Goal: Task Accomplishment & Management: Use online tool/utility

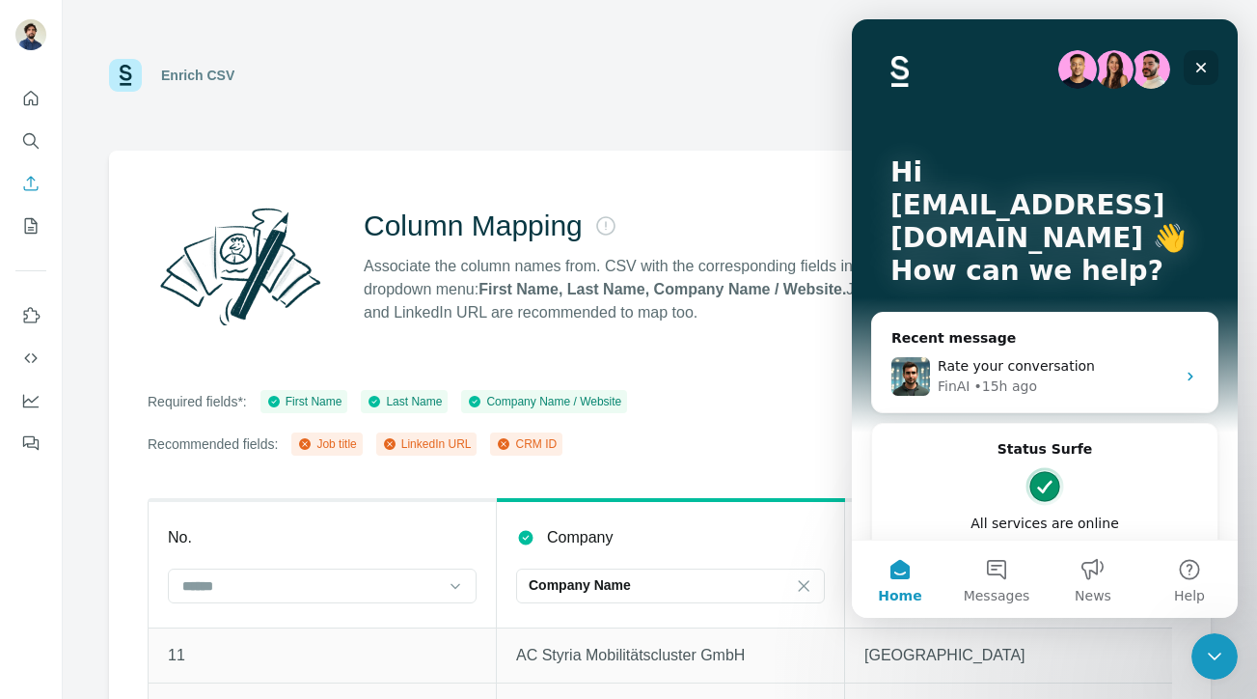
click at [1202, 65] on icon "Close" at bounding box center [1201, 68] width 11 height 11
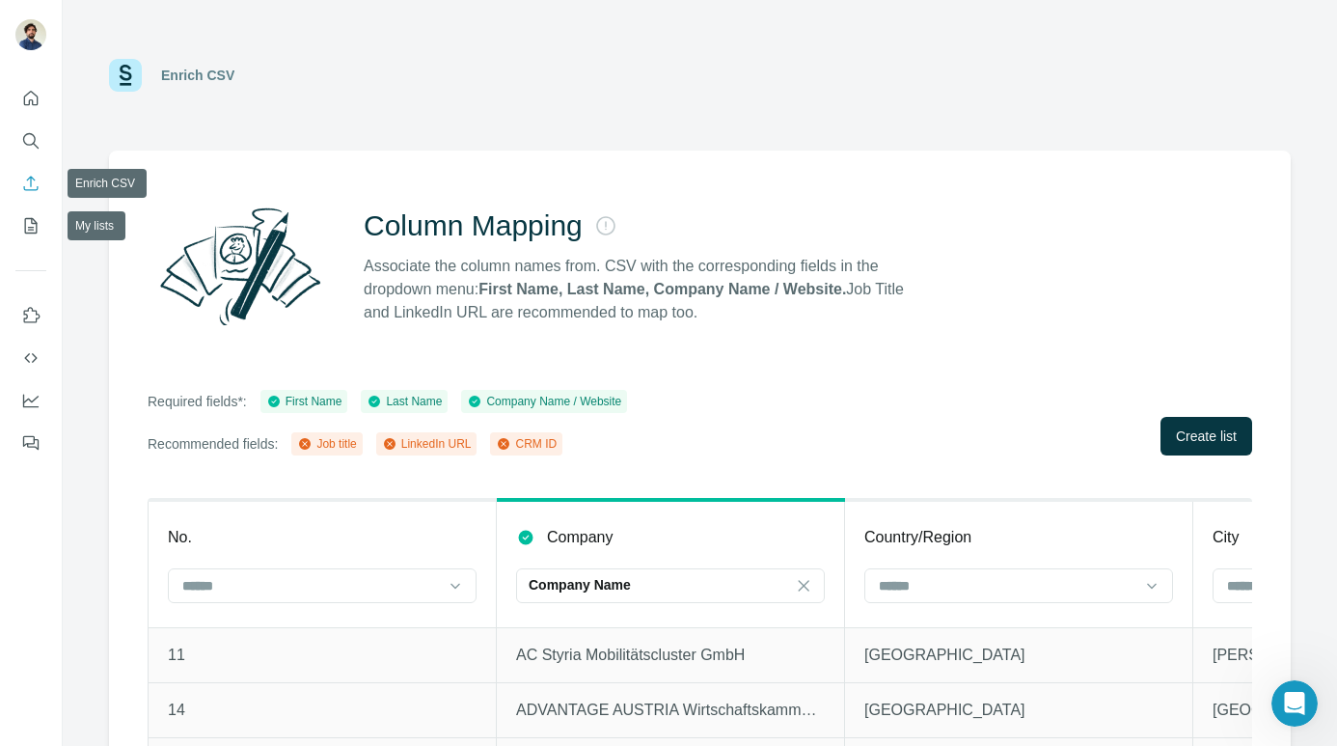
click at [30, 186] on icon "Enrich CSV" at bounding box center [31, 183] width 14 height 14
click at [96, 188] on div "Enrich CSV Column Mapping Associate the column names from. CSV with the corresp…" at bounding box center [700, 373] width 1275 height 746
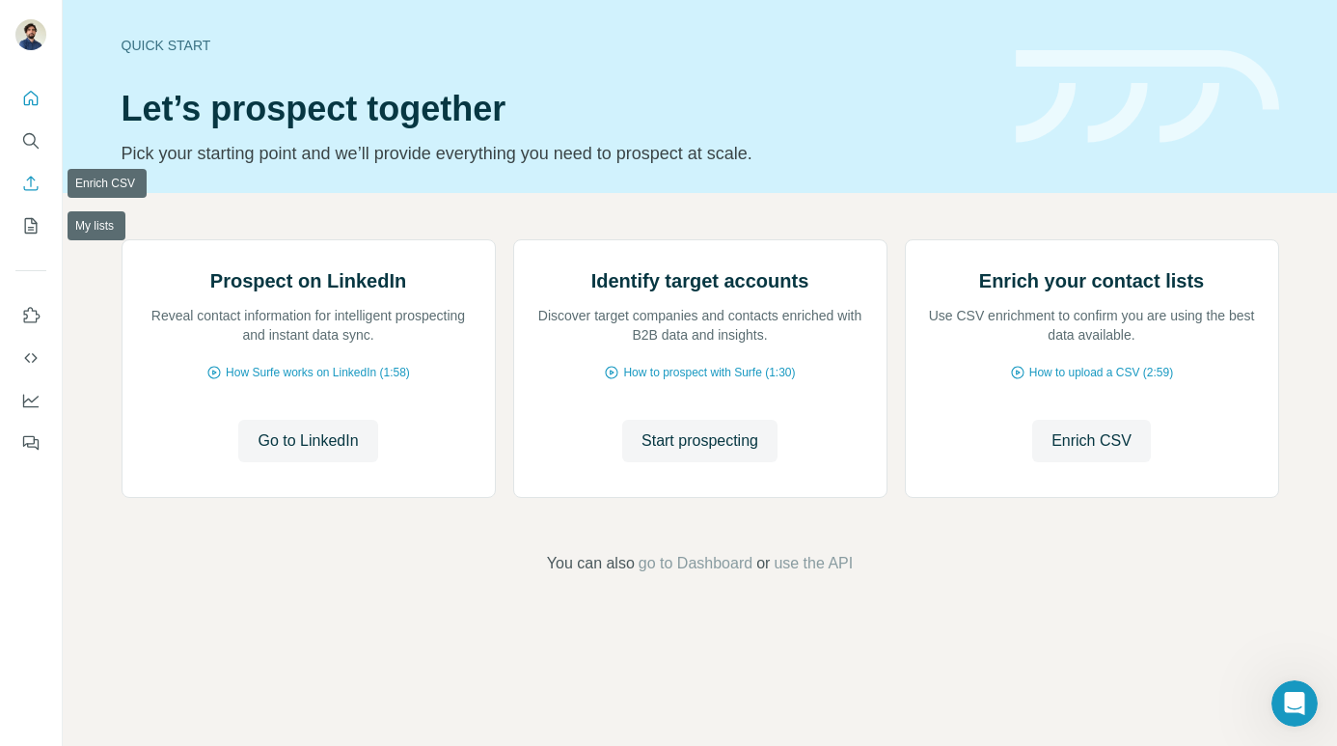
click at [34, 180] on icon "Enrich CSV" at bounding box center [30, 183] width 19 height 19
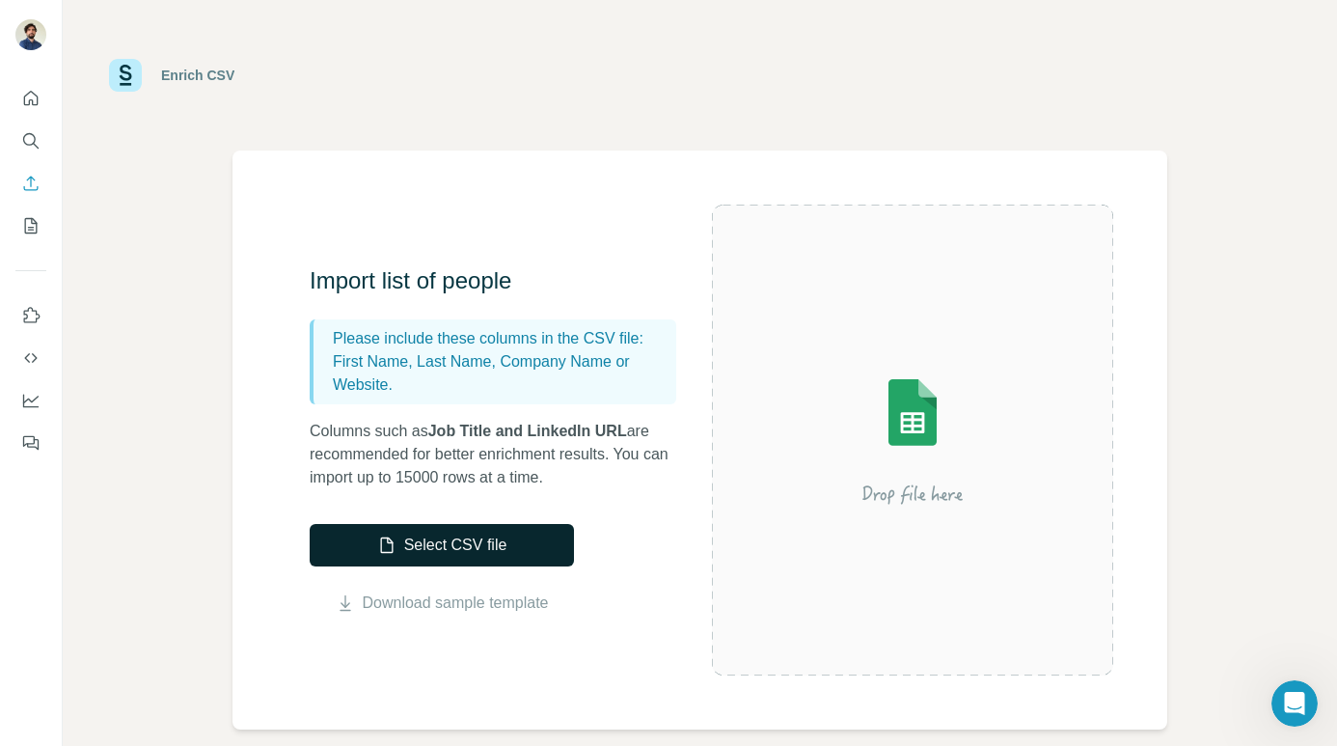
click at [466, 551] on button "Select CSV file" at bounding box center [442, 545] width 264 height 42
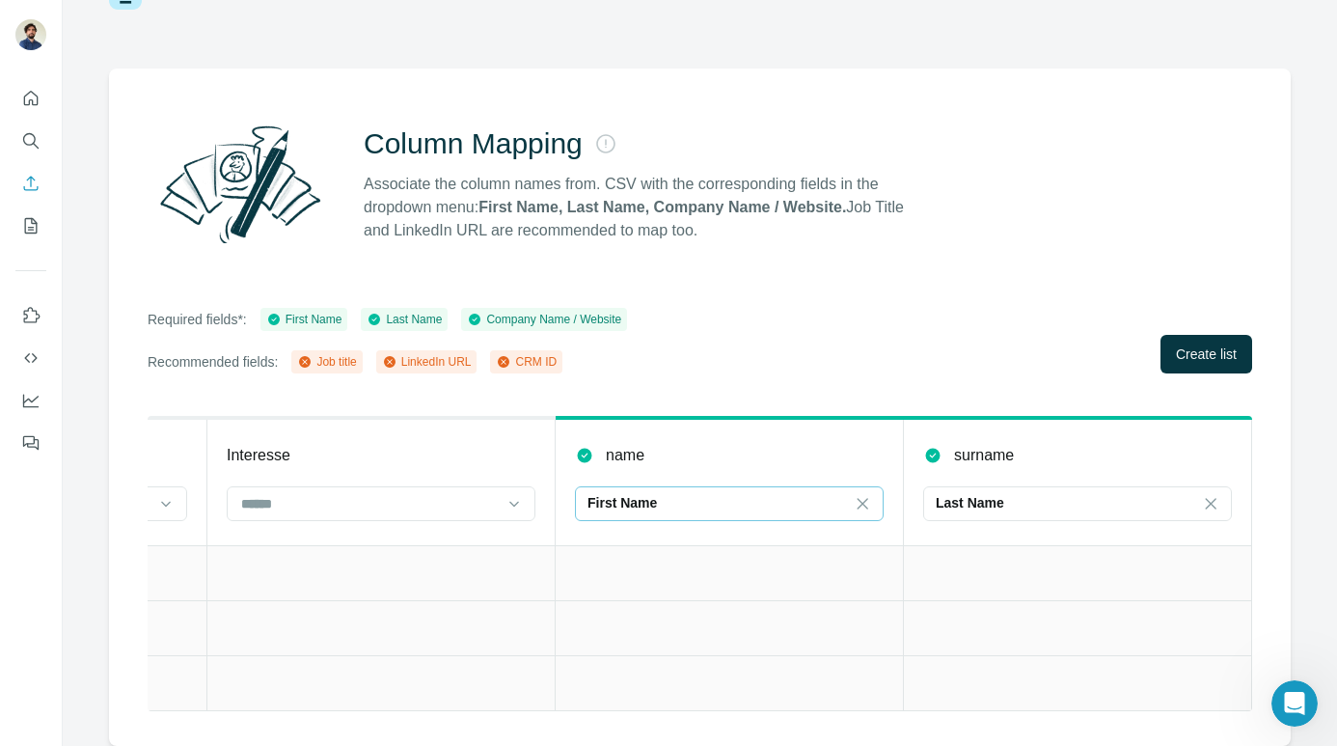
scroll to position [0, 2945]
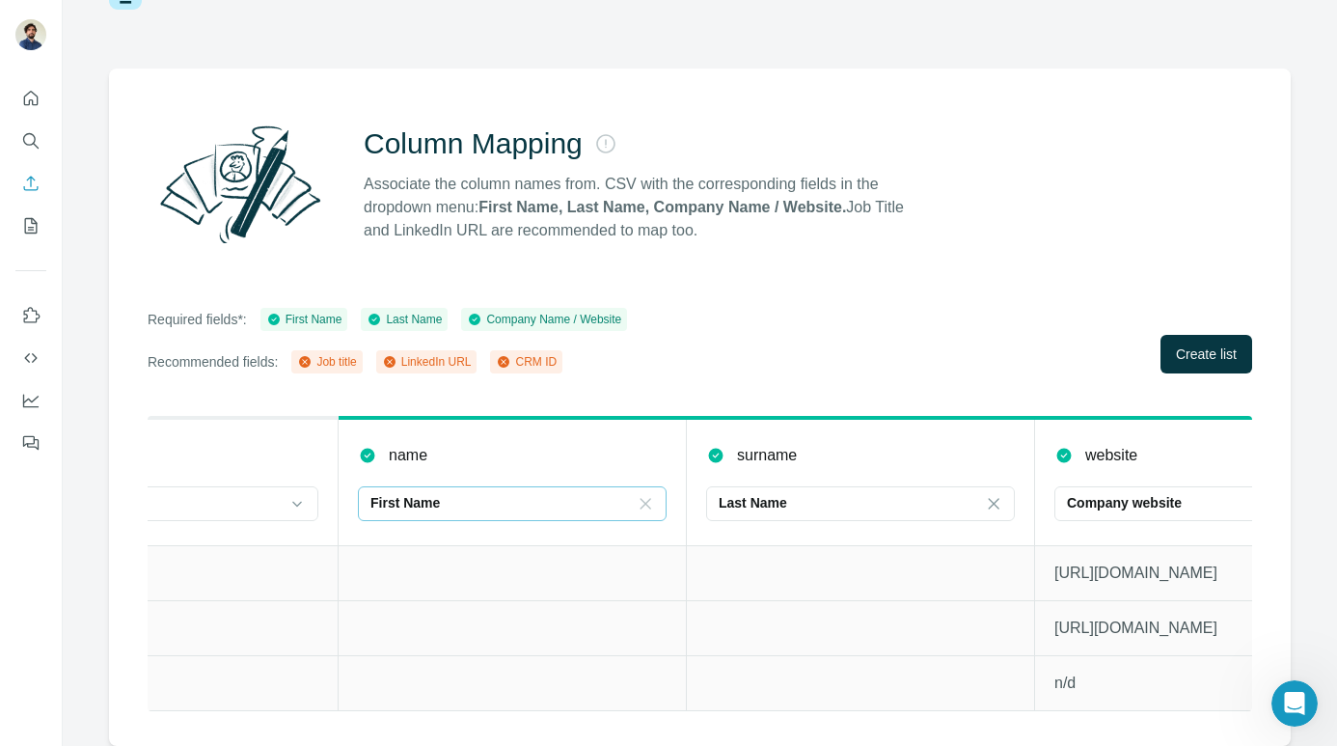
click at [652, 505] on icon at bounding box center [645, 503] width 19 height 19
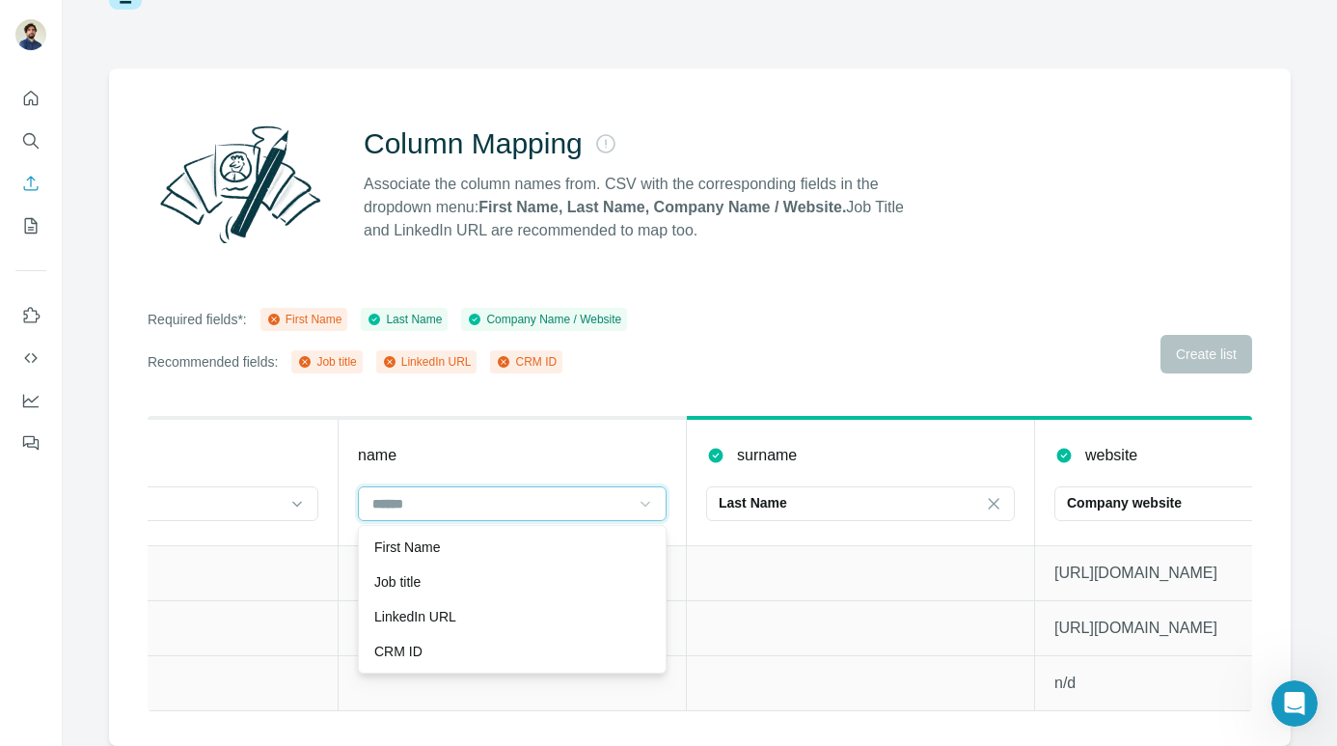
scroll to position [0, 0]
click at [995, 499] on icon at bounding box center [993, 503] width 19 height 19
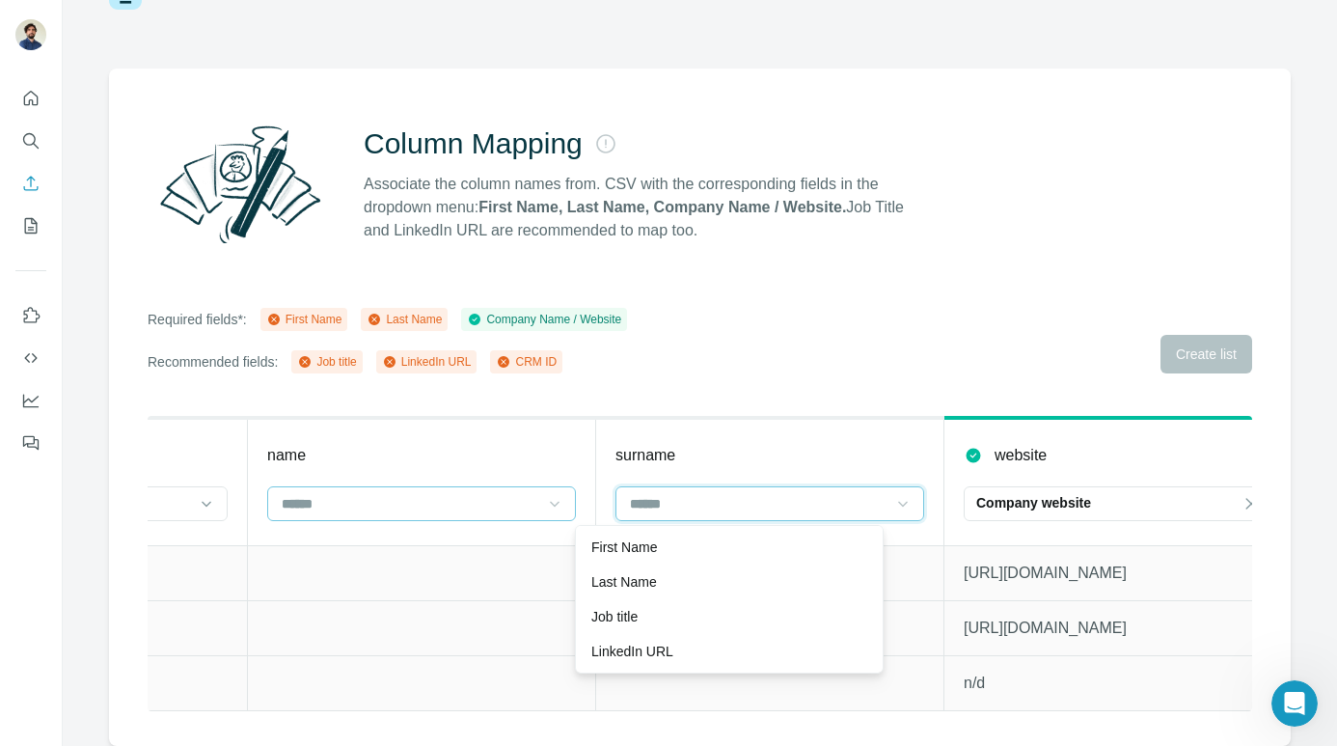
scroll to position [0, 3076]
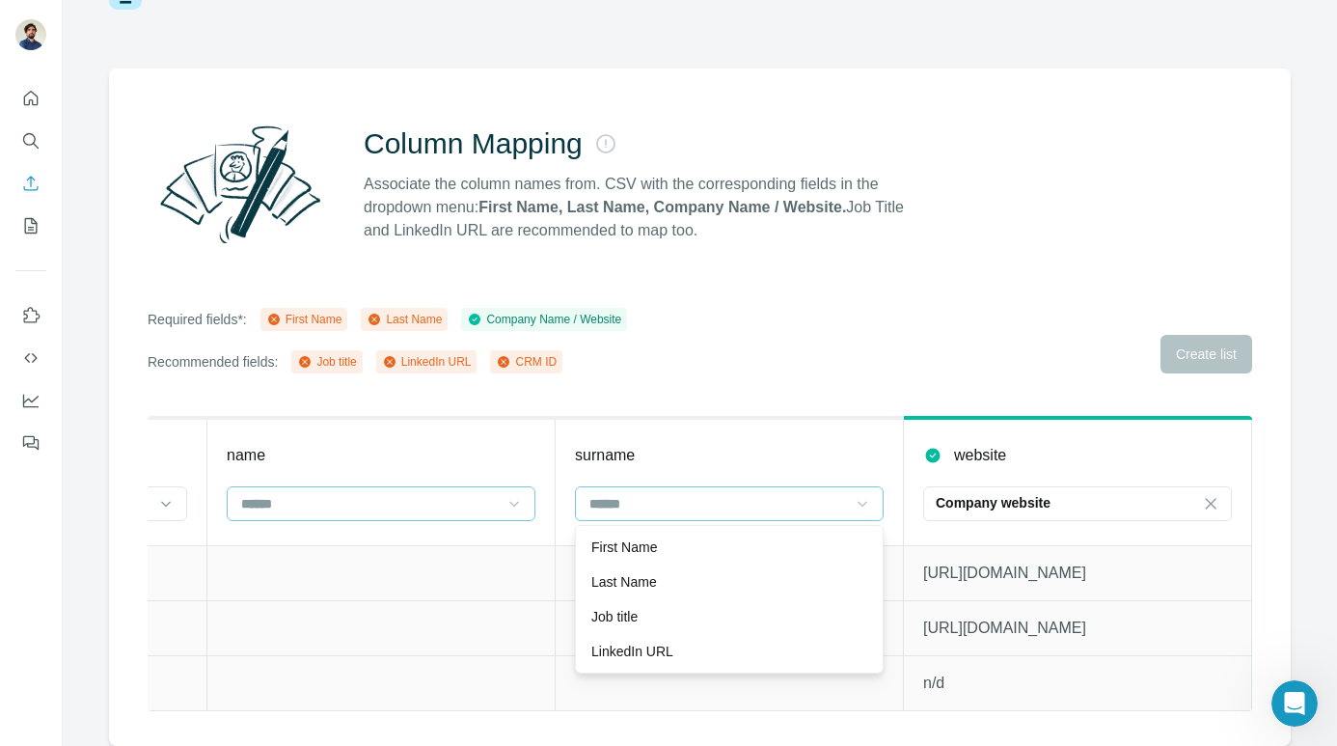
click at [1162, 306] on div "Column Mapping Associate the column names from. CSV with the corresponding fiel…" at bounding box center [700, 407] width 1182 height 677
click at [1209, 356] on div "Required fields*: First Name Last Name Company Name / Website Recommended field…" at bounding box center [700, 341] width 1105 height 66
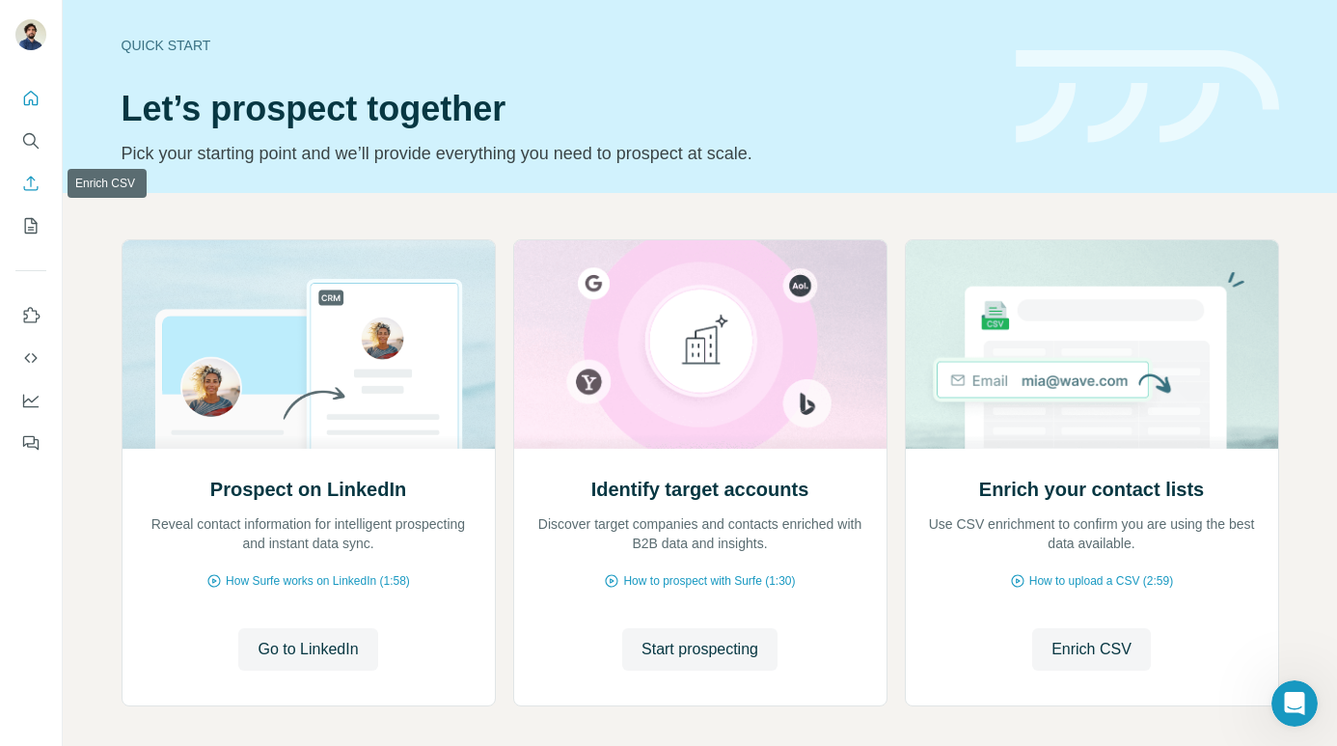
click at [26, 181] on icon "Enrich CSV" at bounding box center [30, 183] width 19 height 19
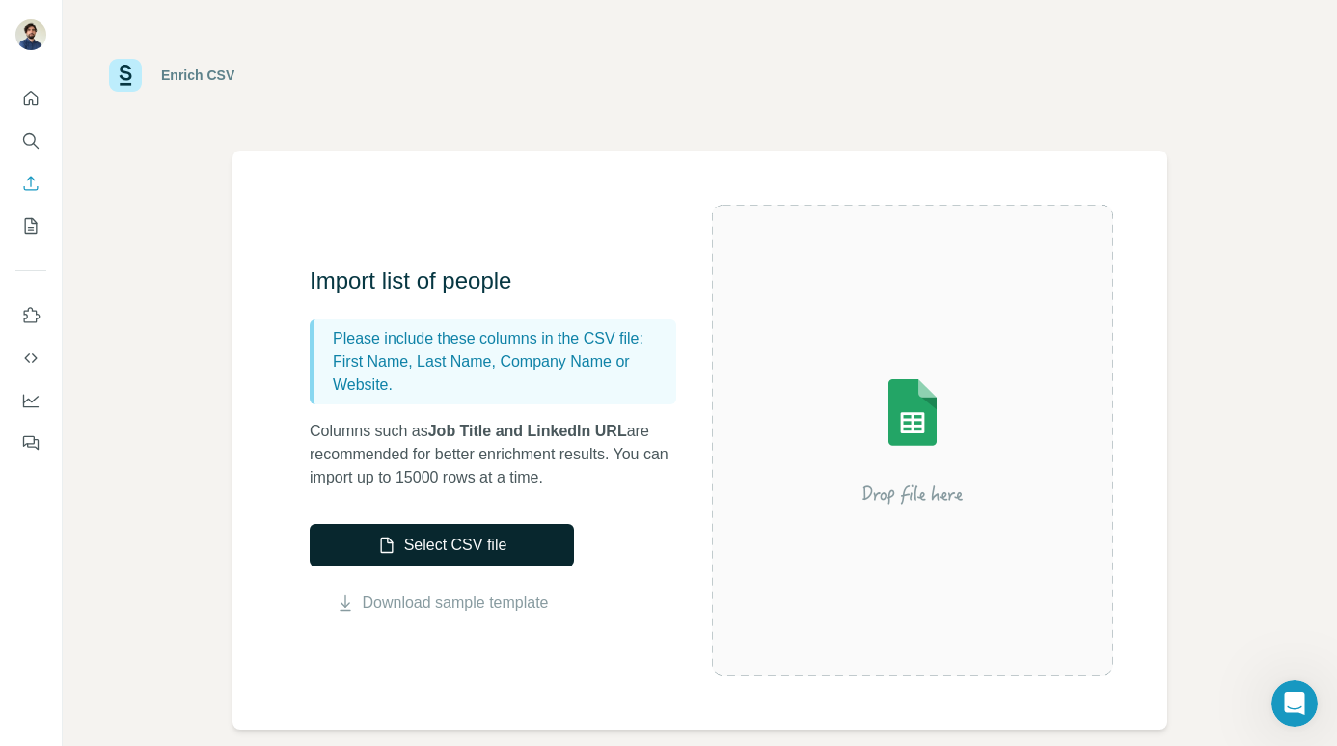
click at [446, 537] on button "Select CSV file" at bounding box center [442, 545] width 264 height 42
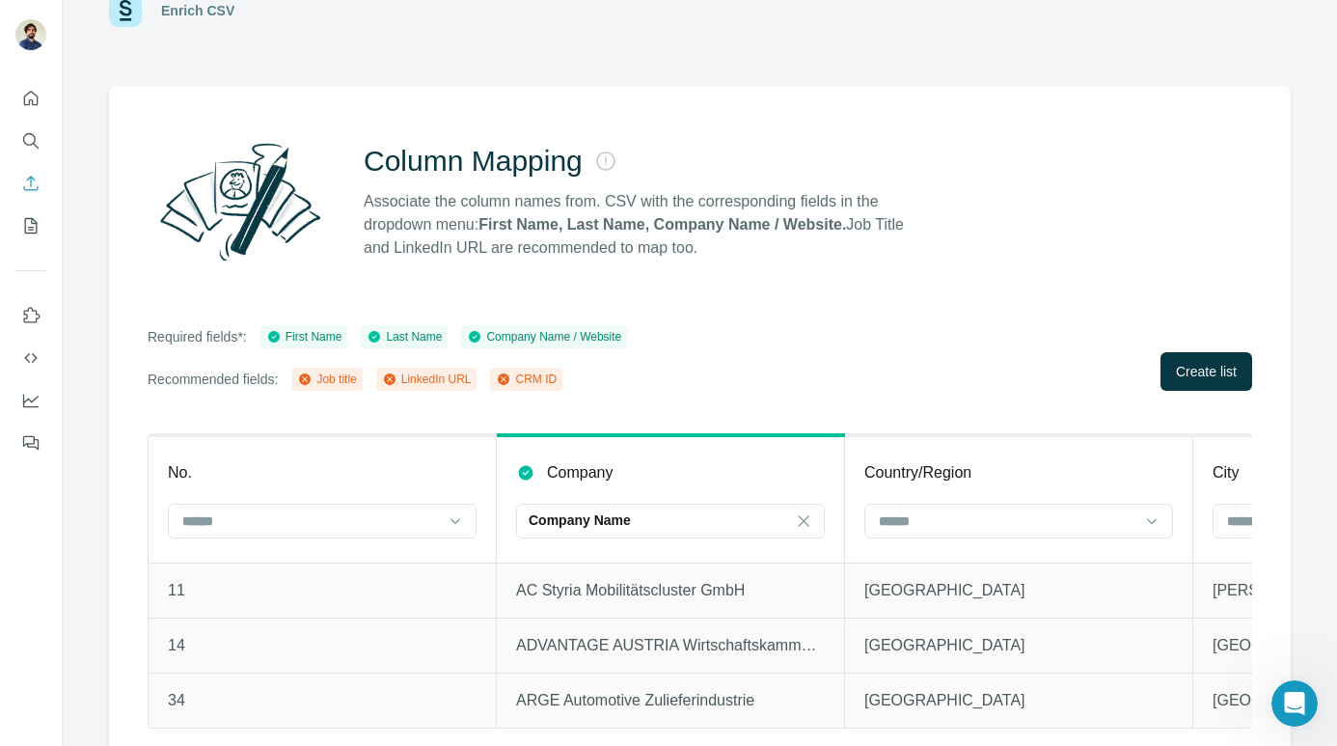
scroll to position [82, 0]
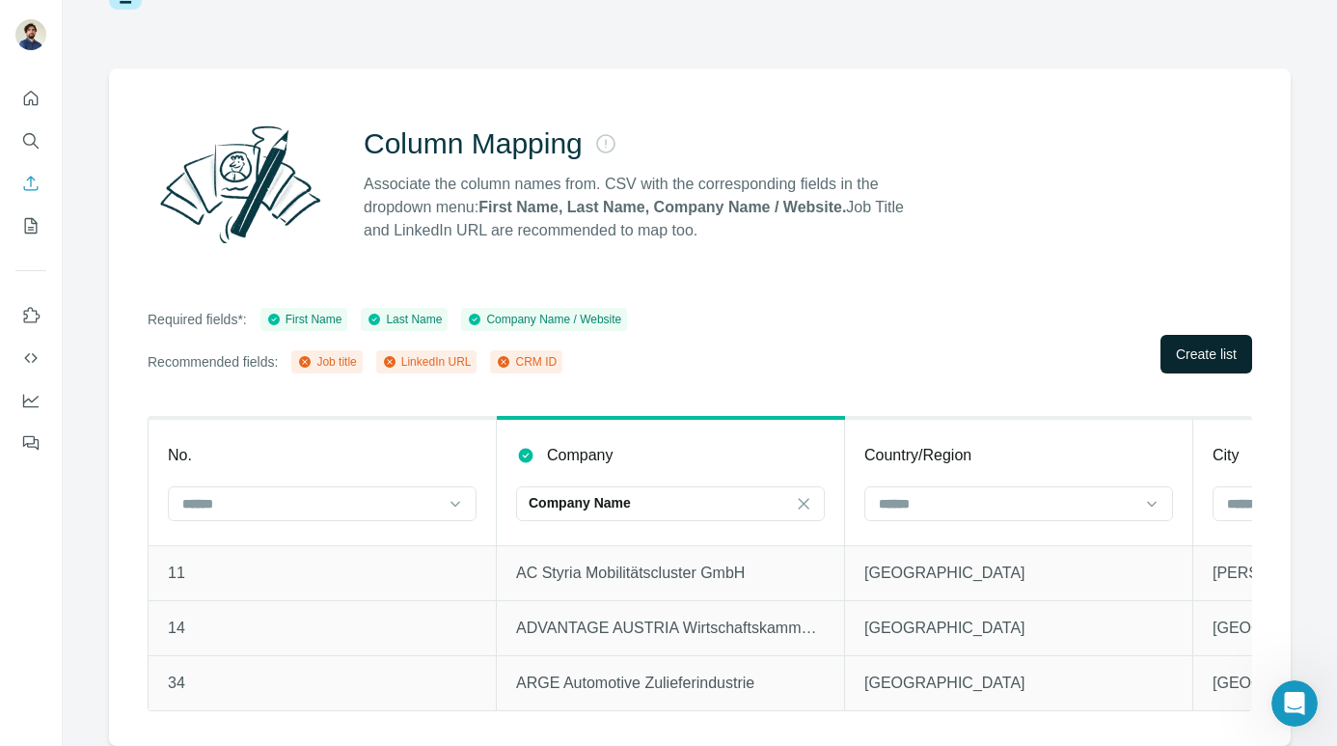
click at [1205, 351] on span "Create list" at bounding box center [1206, 353] width 61 height 19
click at [1256, 698] on icon "Open Intercom Messenger" at bounding box center [1293, 701] width 32 height 32
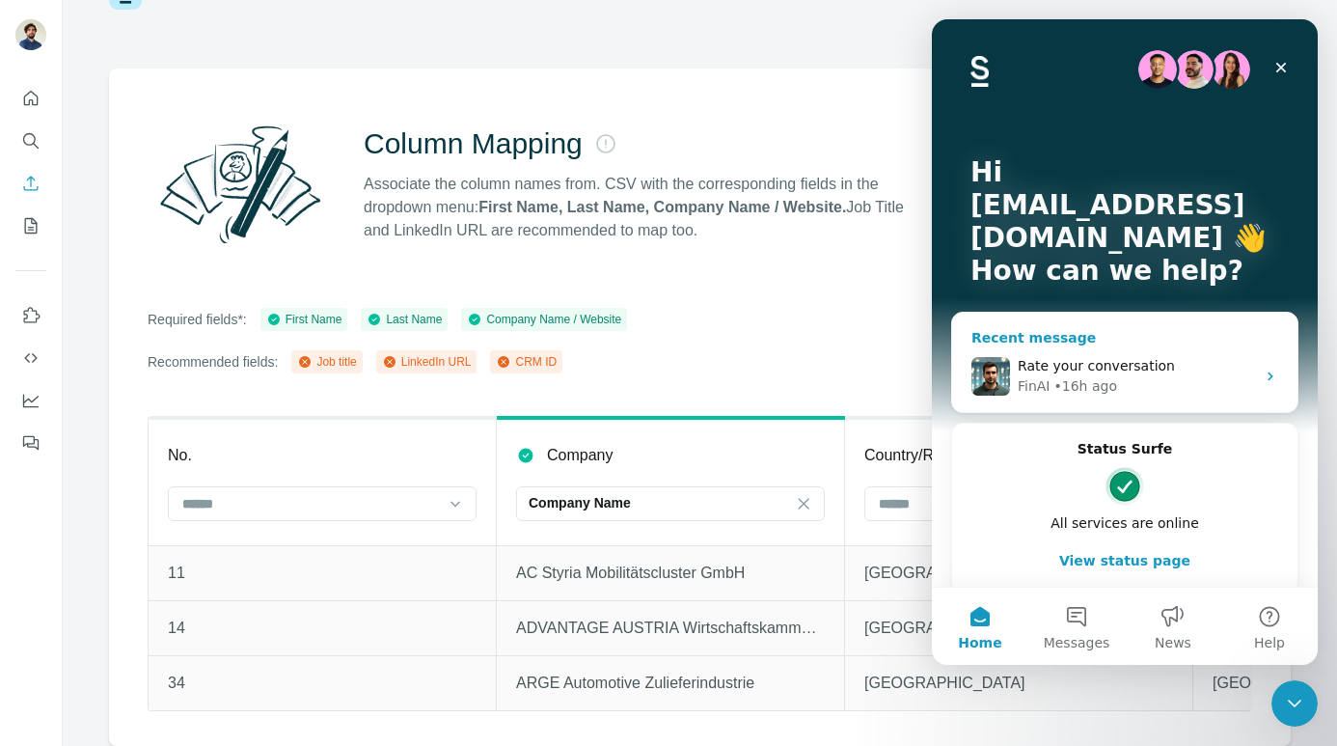
click at [1084, 381] on div "• 16h ago" at bounding box center [1086, 386] width 63 height 20
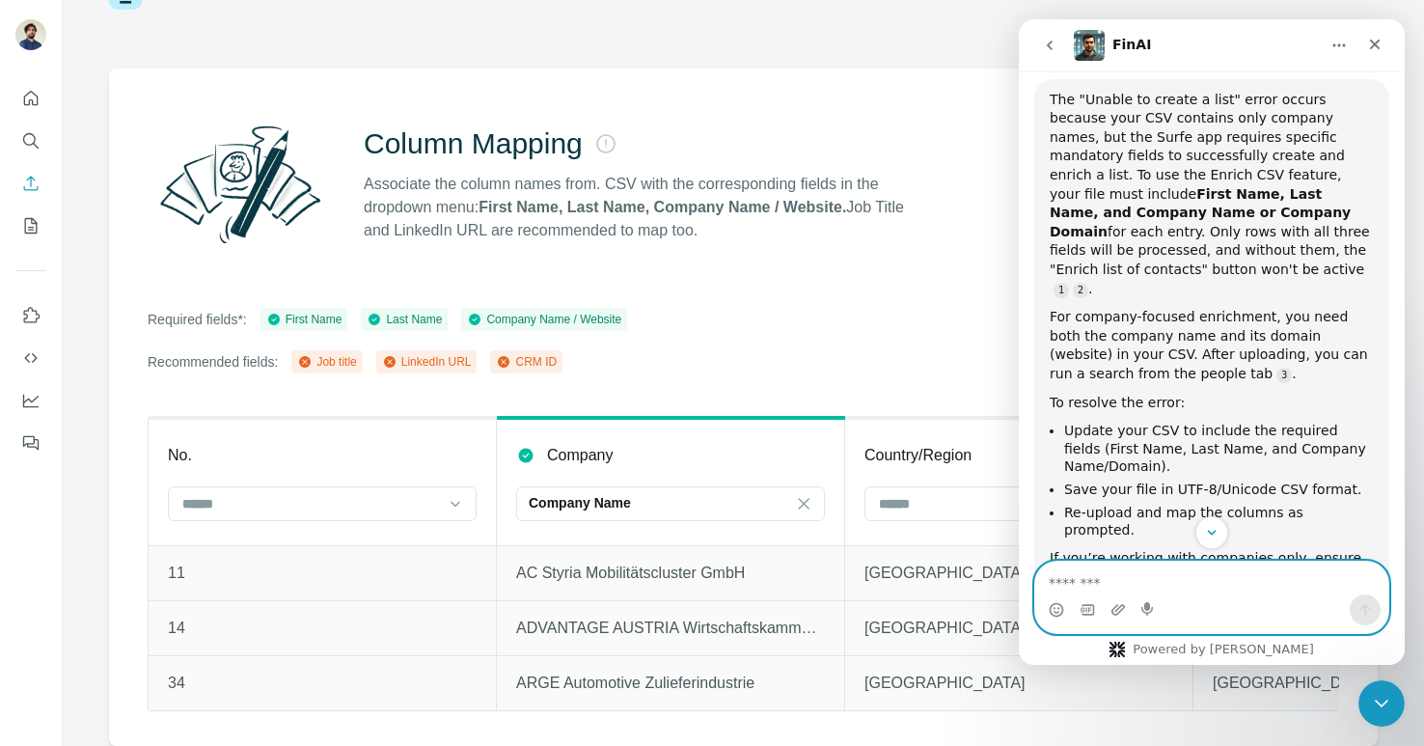
scroll to position [455, 0]
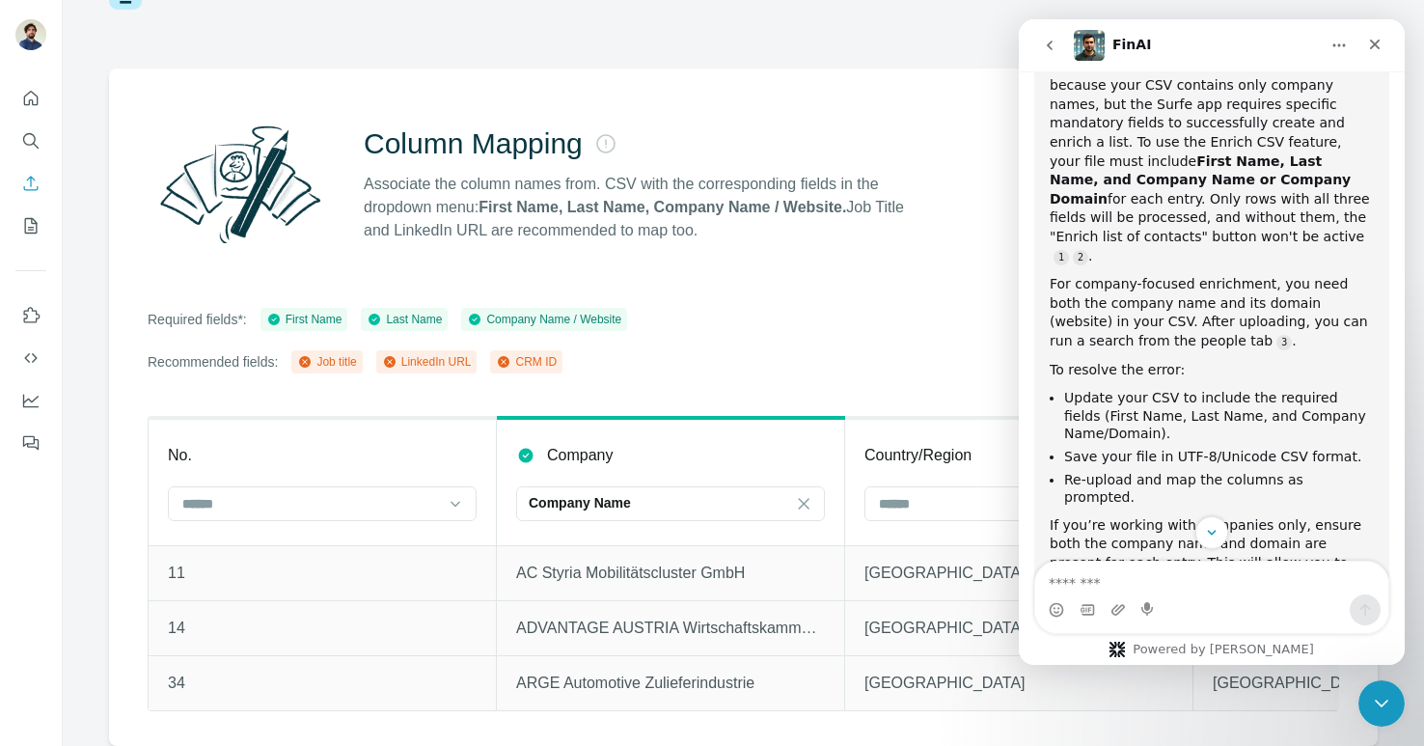
click at [948, 313] on div "Required fields*: First Name Last Name Company Name / Website Recommended field…" at bounding box center [744, 341] width 1192 height 66
click at [1256, 40] on icon "Close" at bounding box center [1374, 44] width 15 height 15
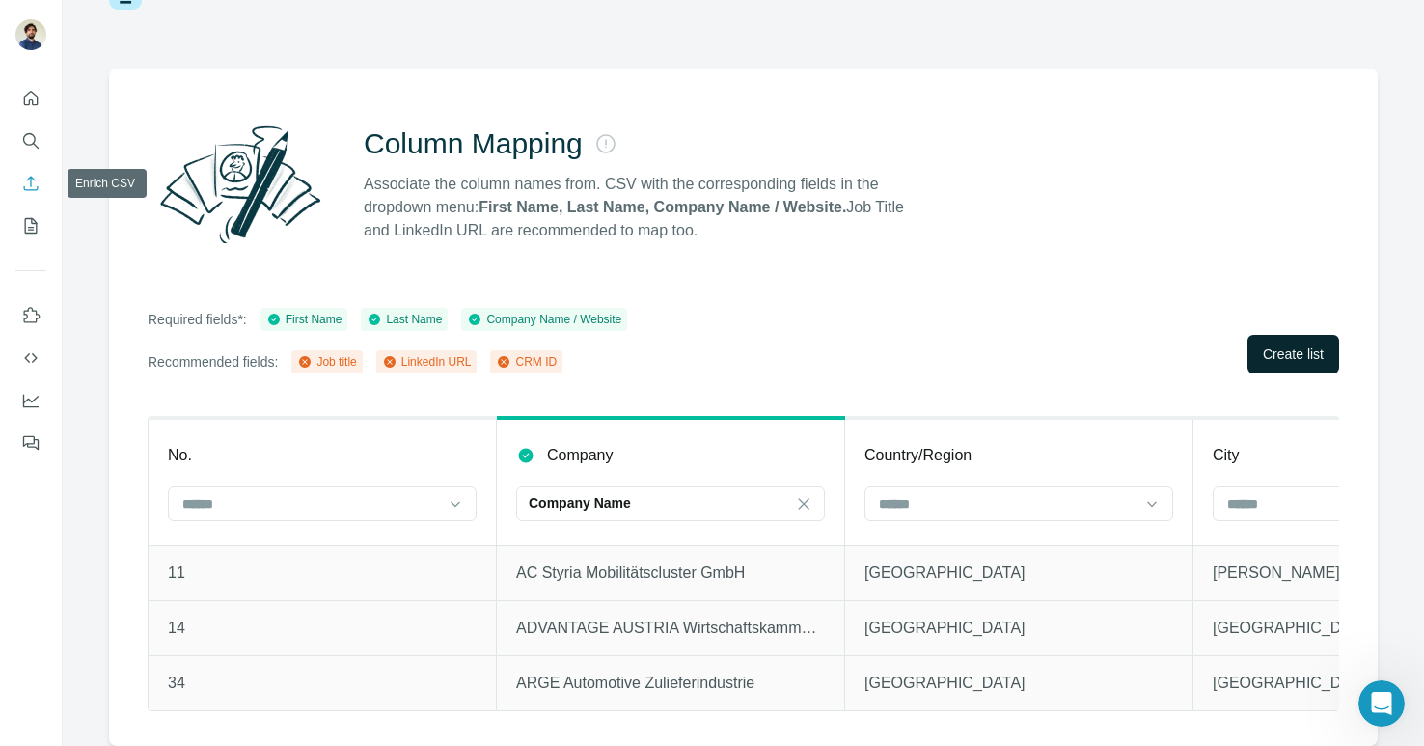
click at [26, 177] on icon "Enrich CSV" at bounding box center [30, 183] width 19 height 19
click at [700, 320] on div "Required fields*: First Name Last Name Company Name / Website Recommended field…" at bounding box center [744, 341] width 1192 height 66
click at [37, 183] on icon "Enrich CSV" at bounding box center [30, 183] width 19 height 19
click at [34, 231] on icon "My lists" at bounding box center [30, 225] width 19 height 19
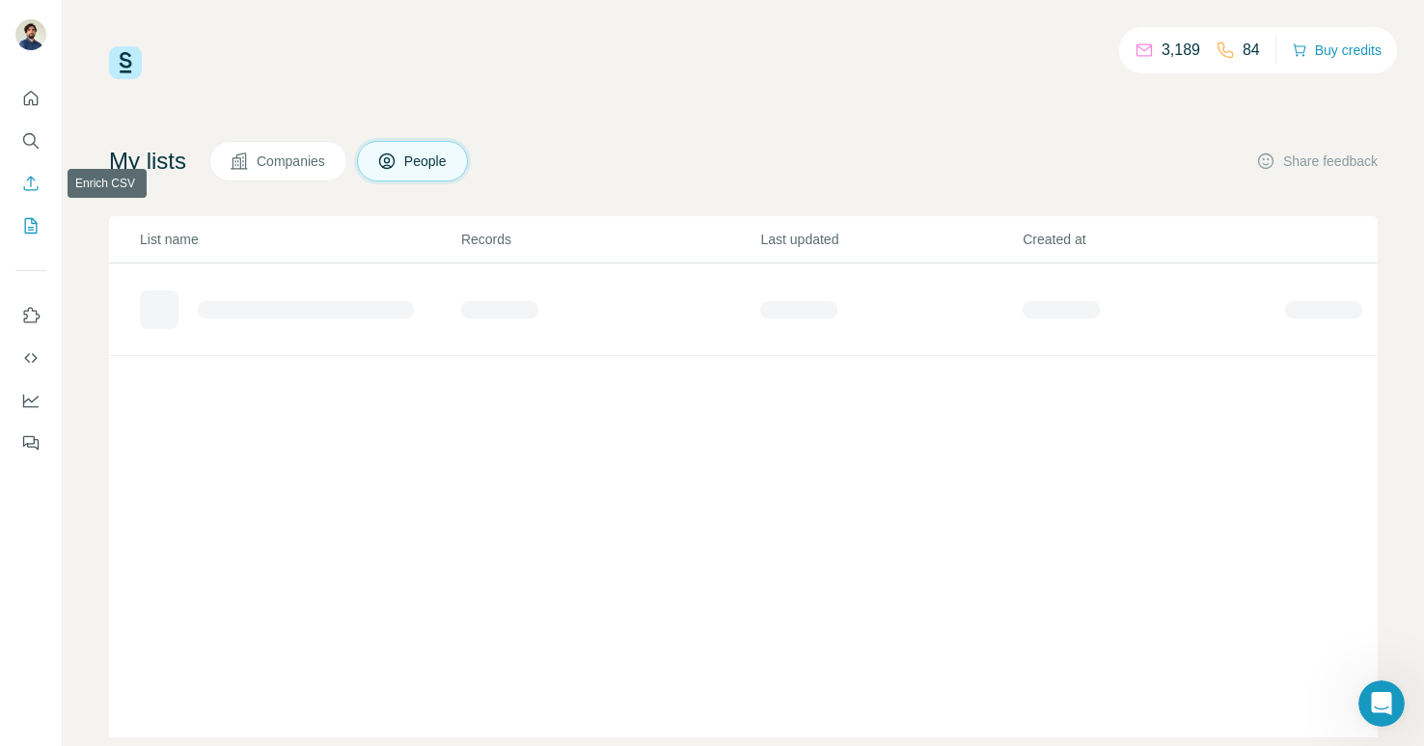
click at [30, 183] on icon "Enrich CSV" at bounding box center [31, 183] width 14 height 14
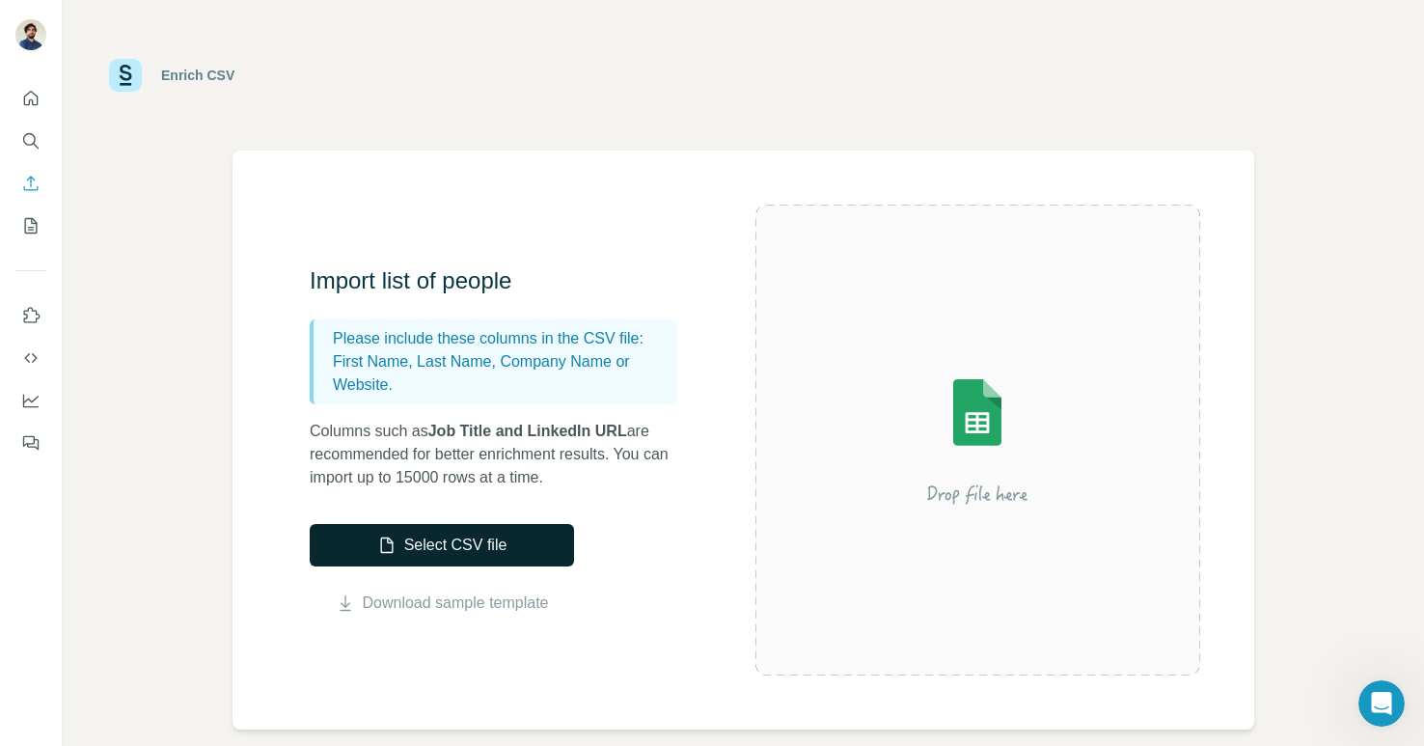
click at [452, 536] on button "Select CSV file" at bounding box center [442, 545] width 264 height 42
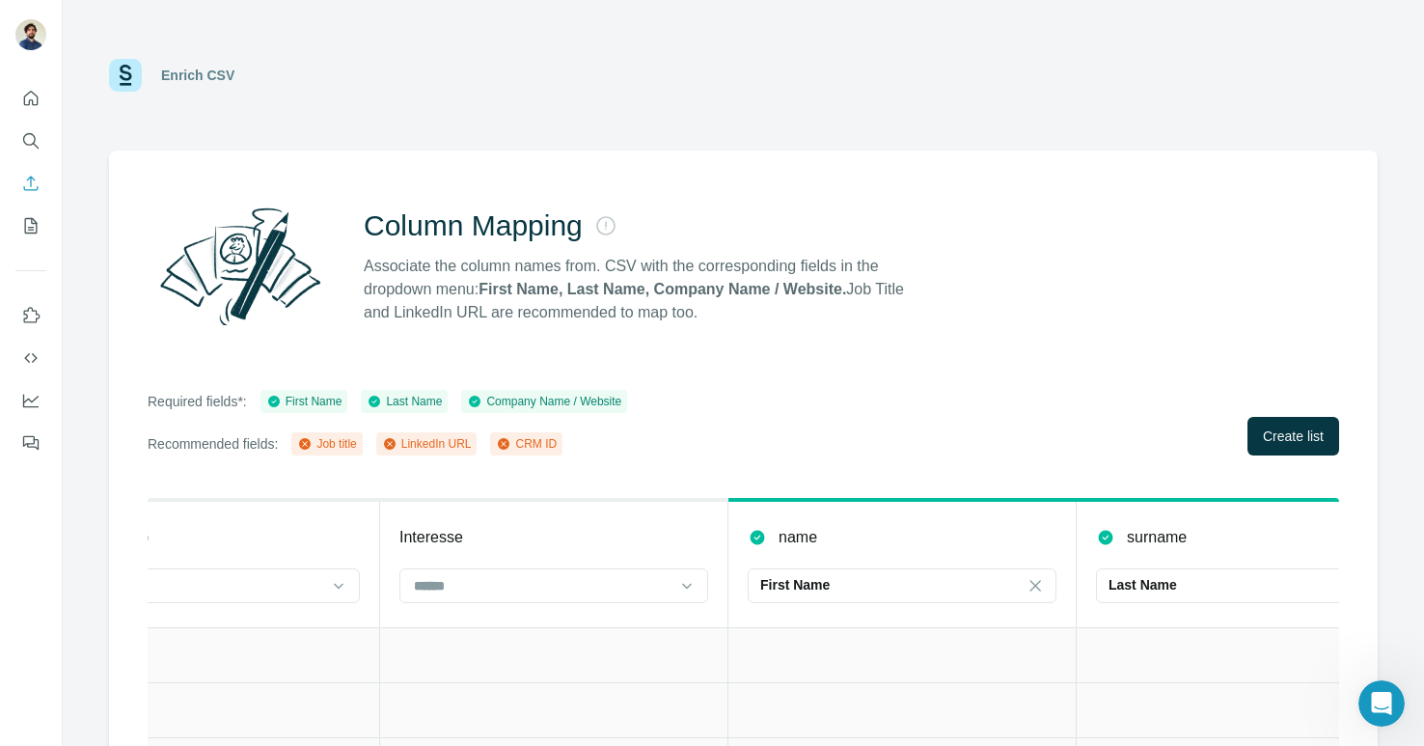
scroll to position [0, 2592]
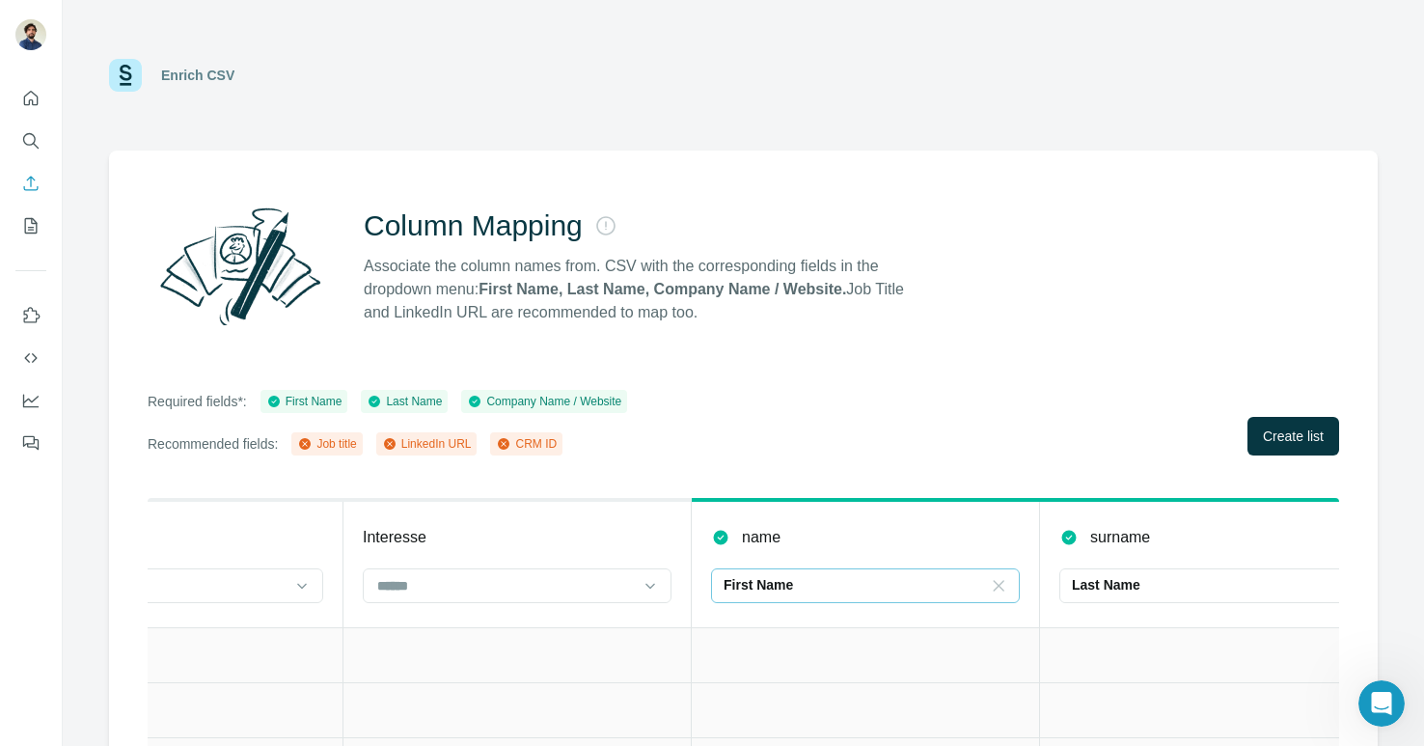
click at [995, 582] on icon at bounding box center [999, 585] width 11 height 11
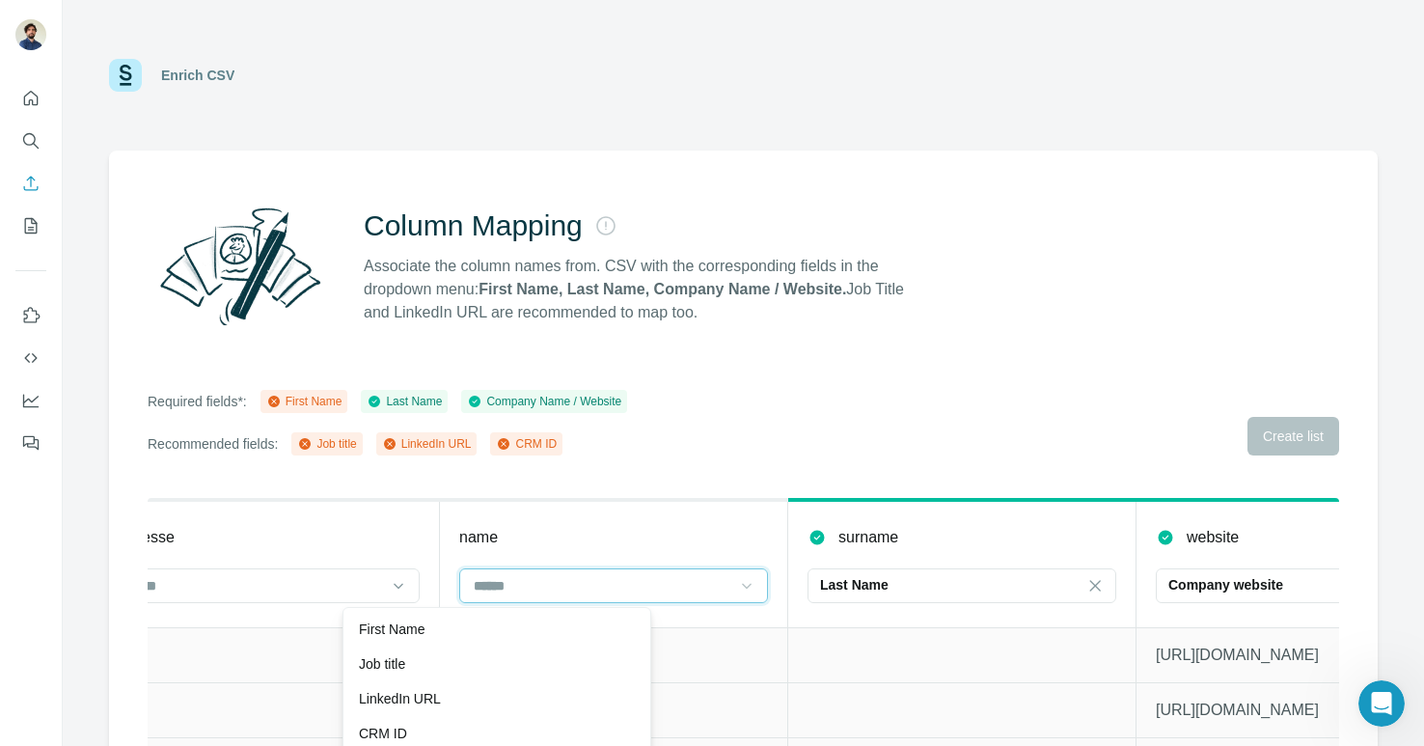
scroll to position [0, 2960]
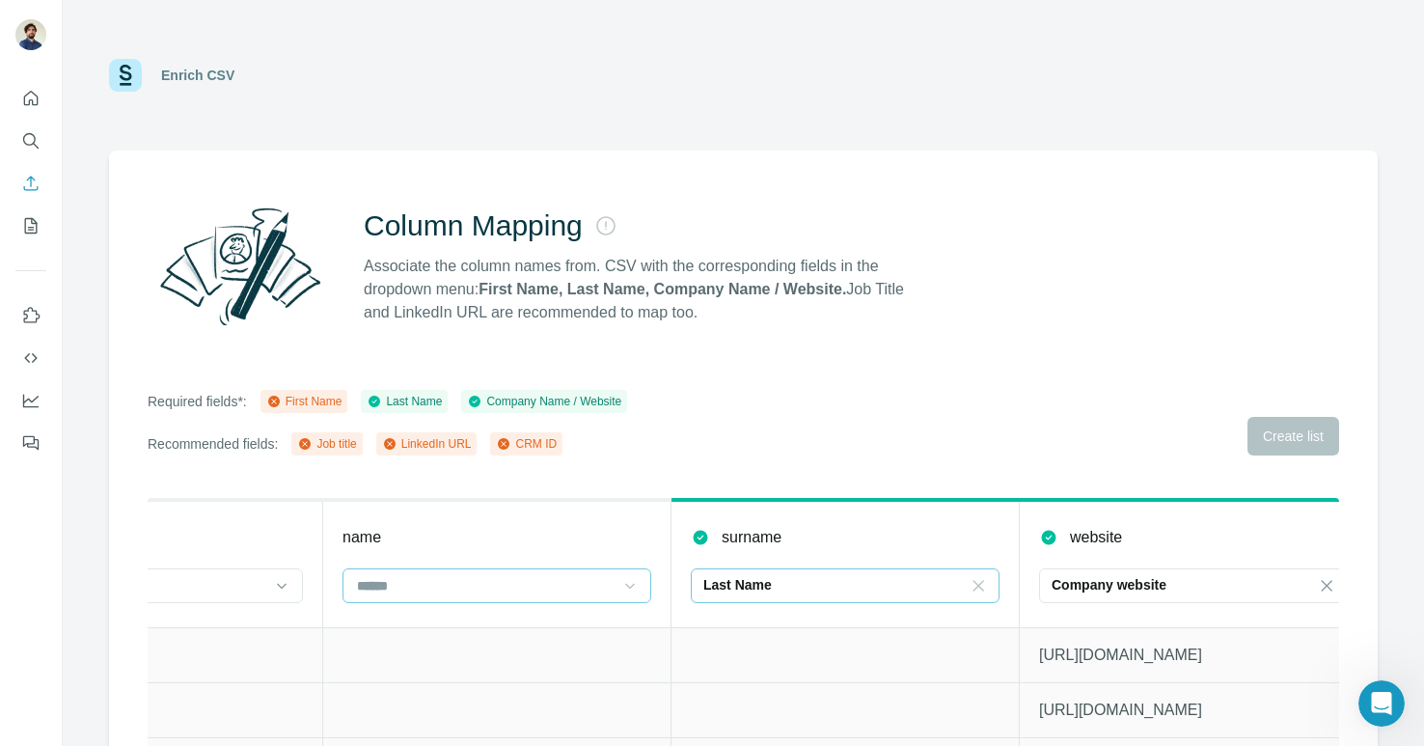
click at [982, 591] on icon at bounding box center [978, 585] width 19 height 19
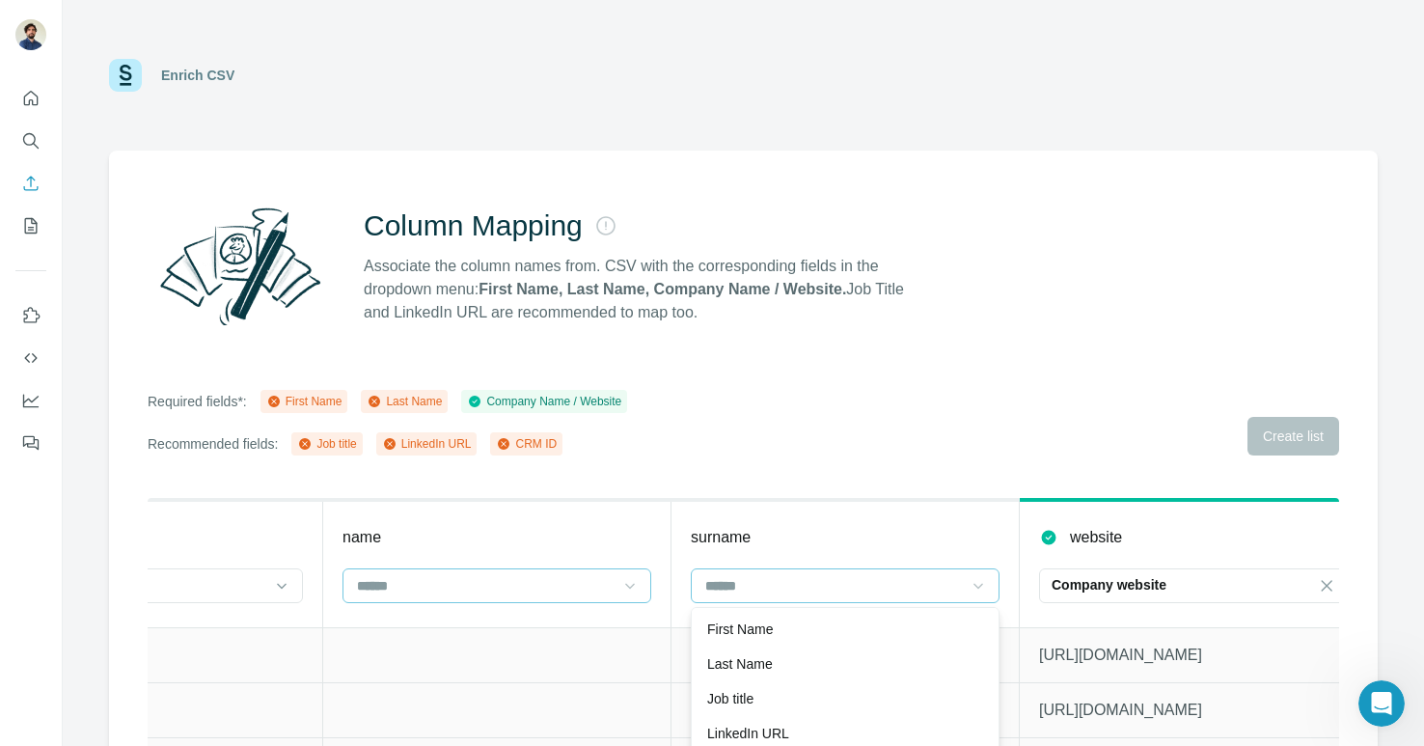
click at [1063, 432] on div "Required fields*: First Name Last Name Company Name / Website Recommended field…" at bounding box center [744, 423] width 1192 height 66
click at [1256, 445] on div "Required fields*: First Name Last Name Company Name / Website Recommended field…" at bounding box center [744, 423] width 1192 height 66
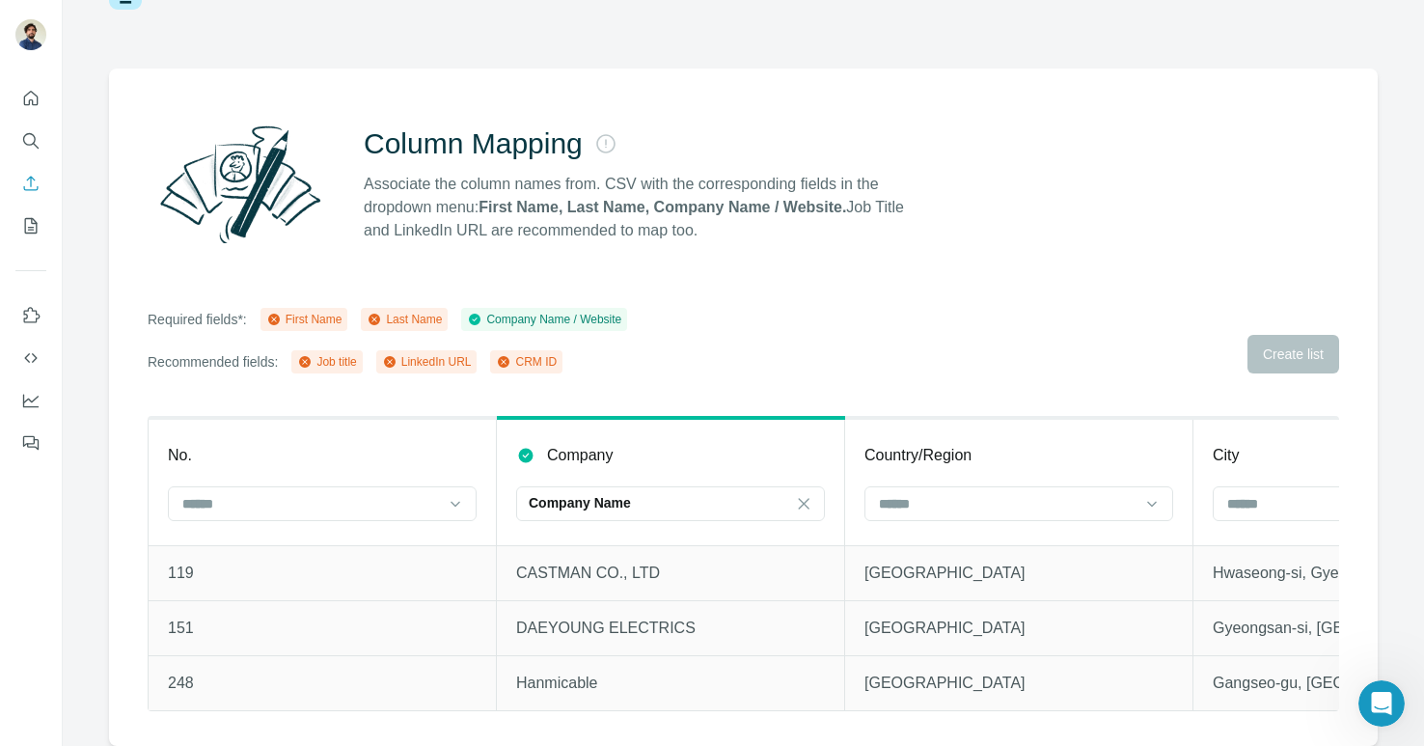
click at [1097, 318] on div "Required fields*: First Name Last Name Company Name / Website Recommended field…" at bounding box center [744, 341] width 1192 height 66
click at [1256, 698] on icon "Open Intercom Messenger" at bounding box center [1379, 701] width 32 height 32
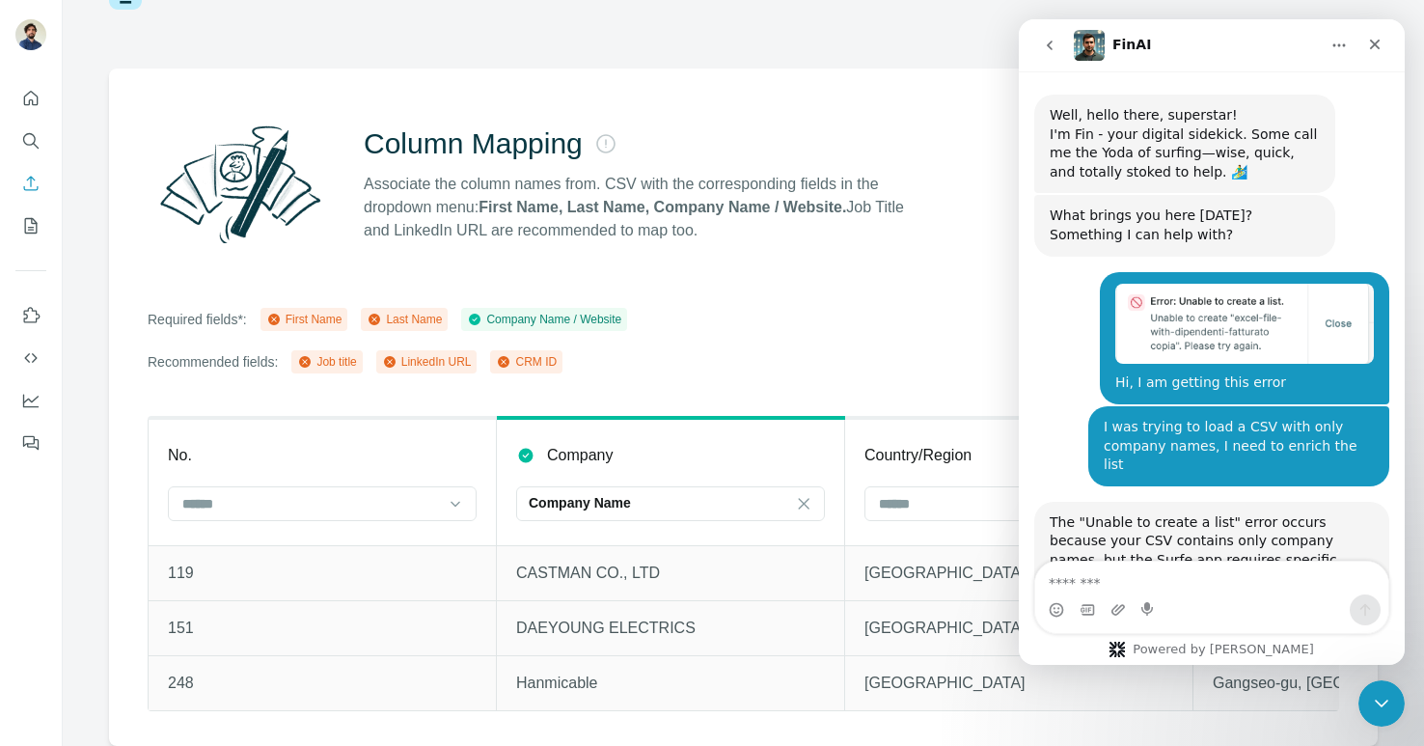
scroll to position [887, 0]
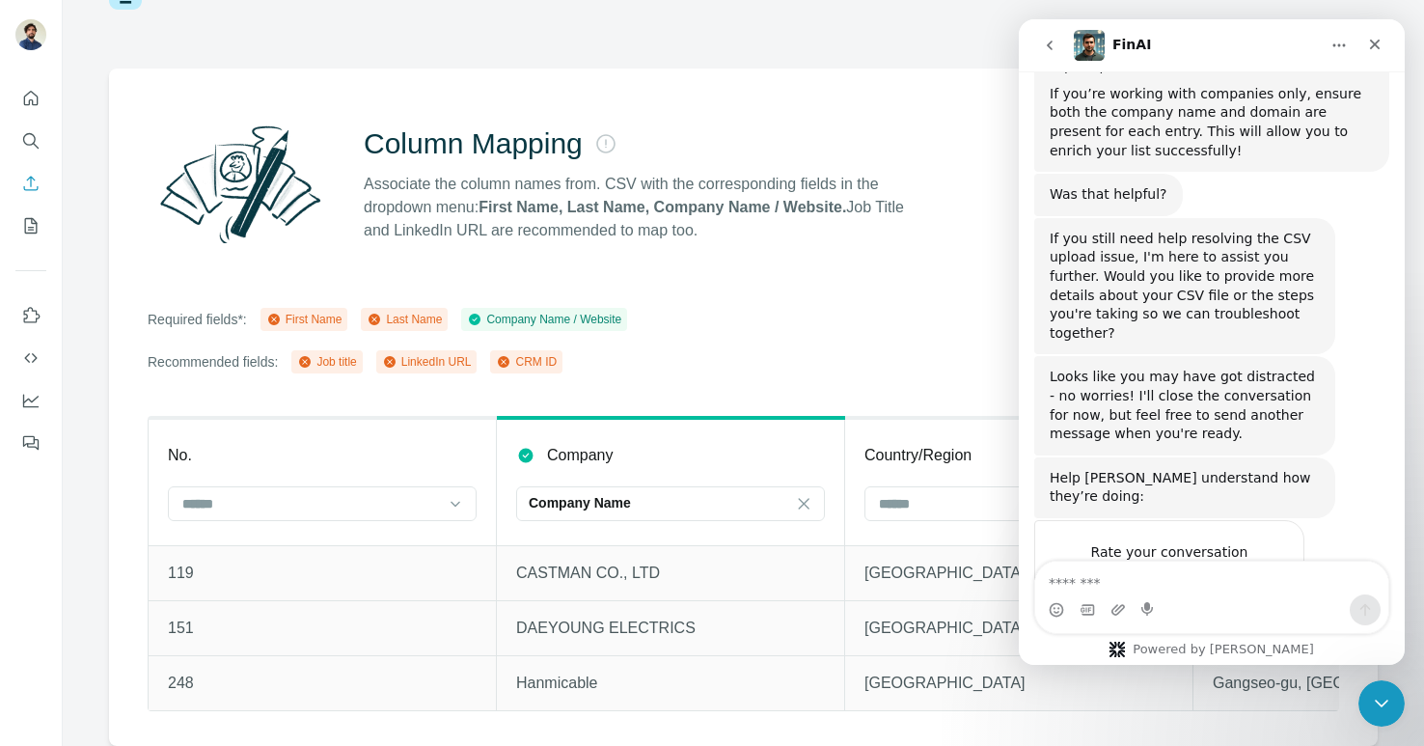
click at [1114, 590] on textarea "Message…" at bounding box center [1211, 578] width 353 height 33
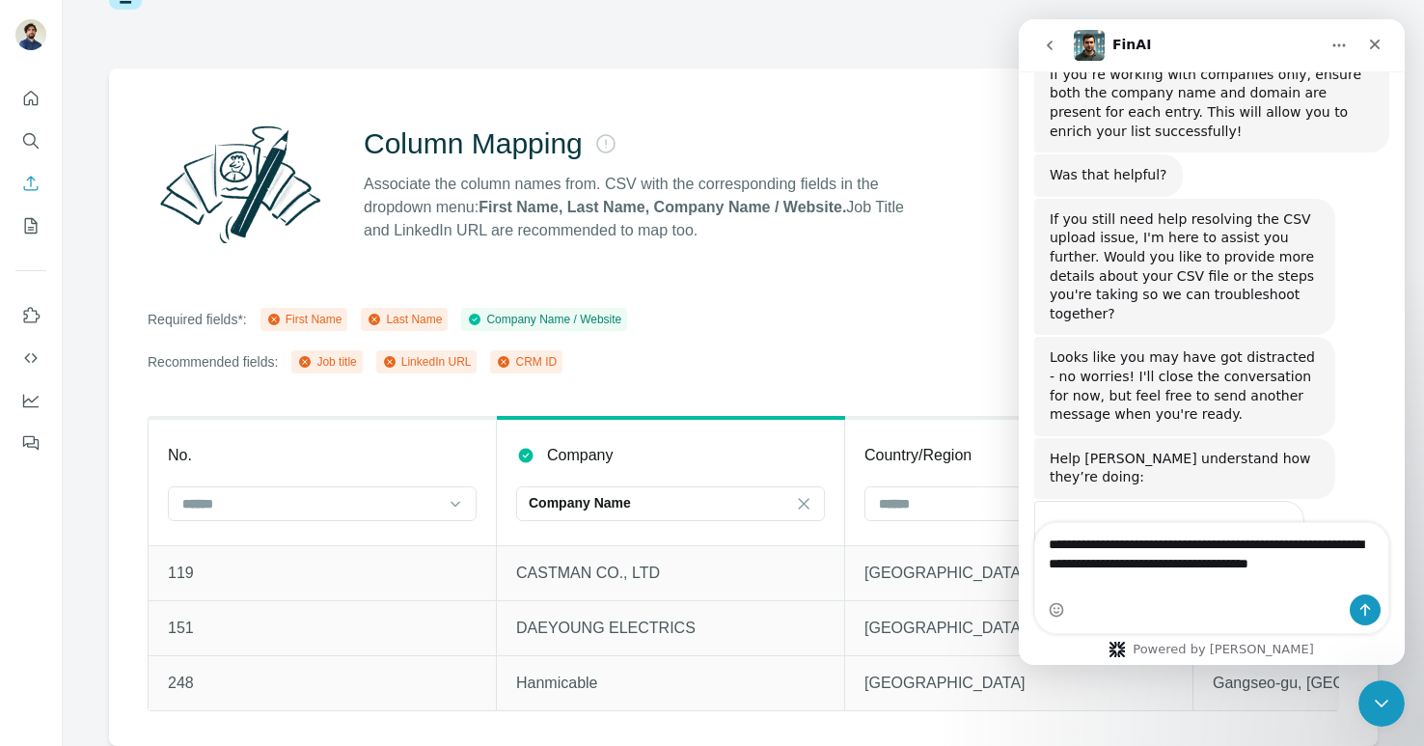
scroll to position [925, 0]
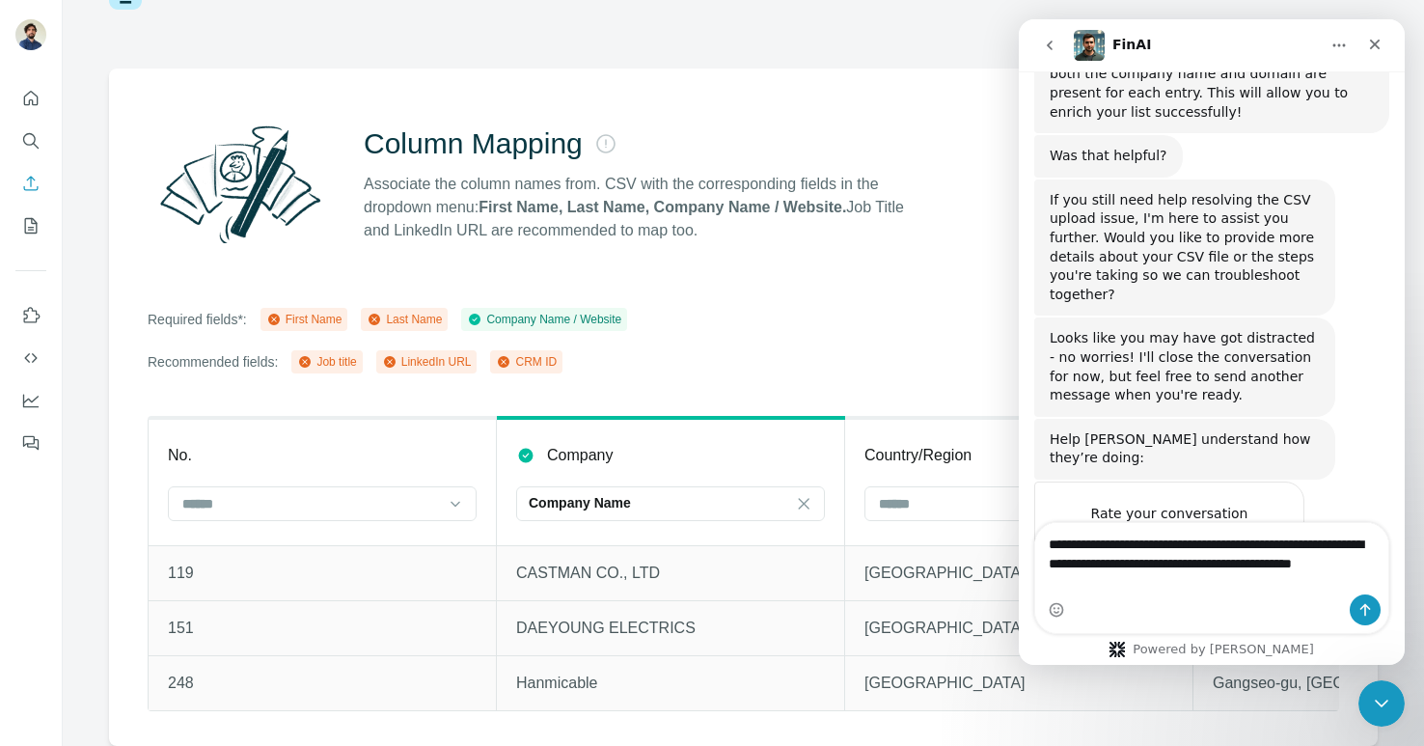
type textarea "**********"
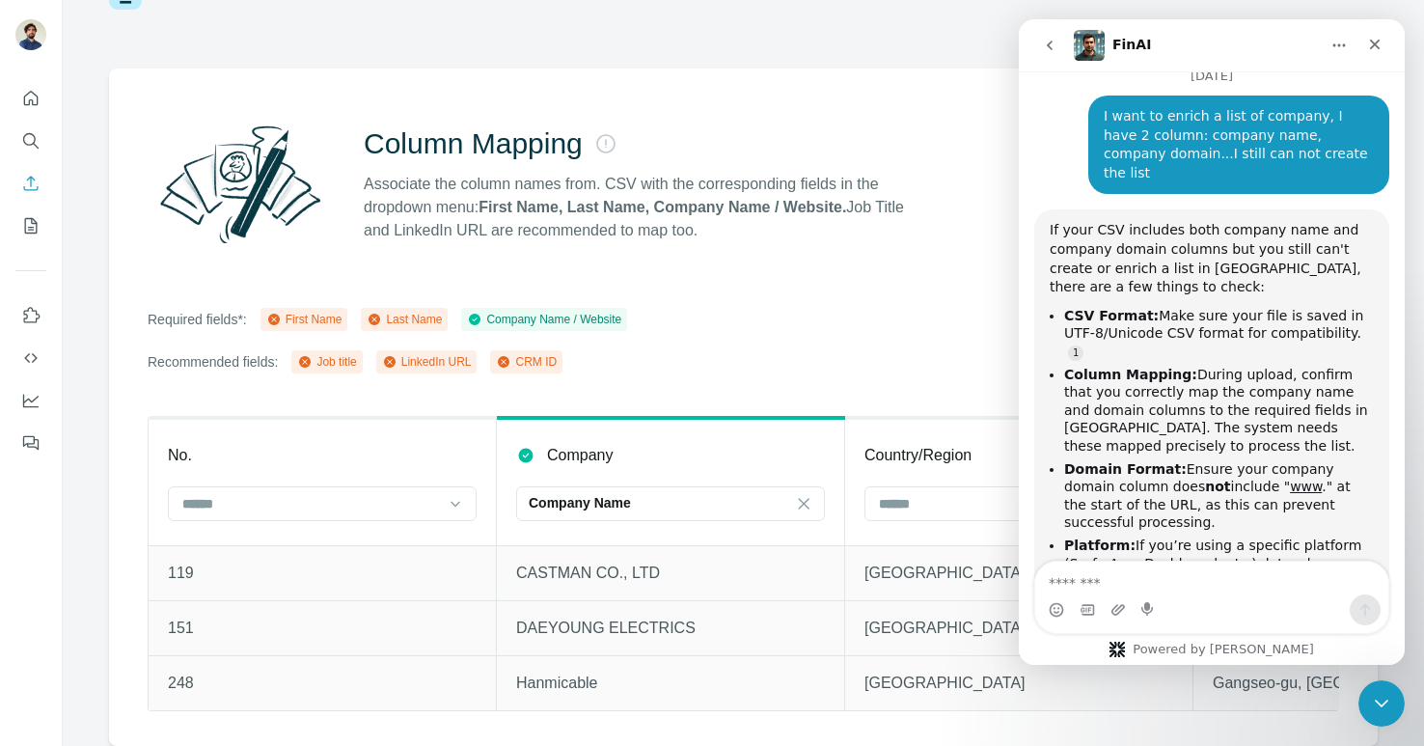
scroll to position [1480, 0]
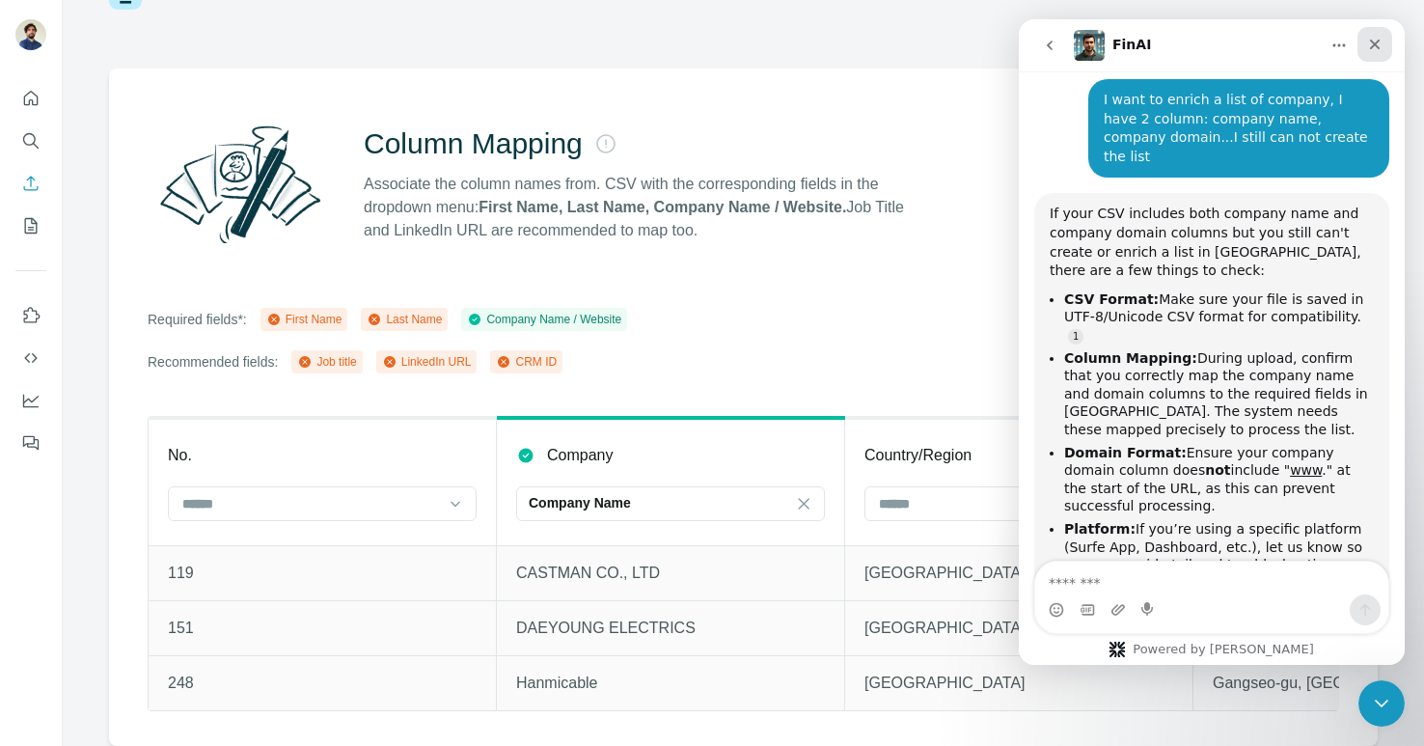
click at [1256, 43] on icon "Close" at bounding box center [1375, 45] width 11 height 11
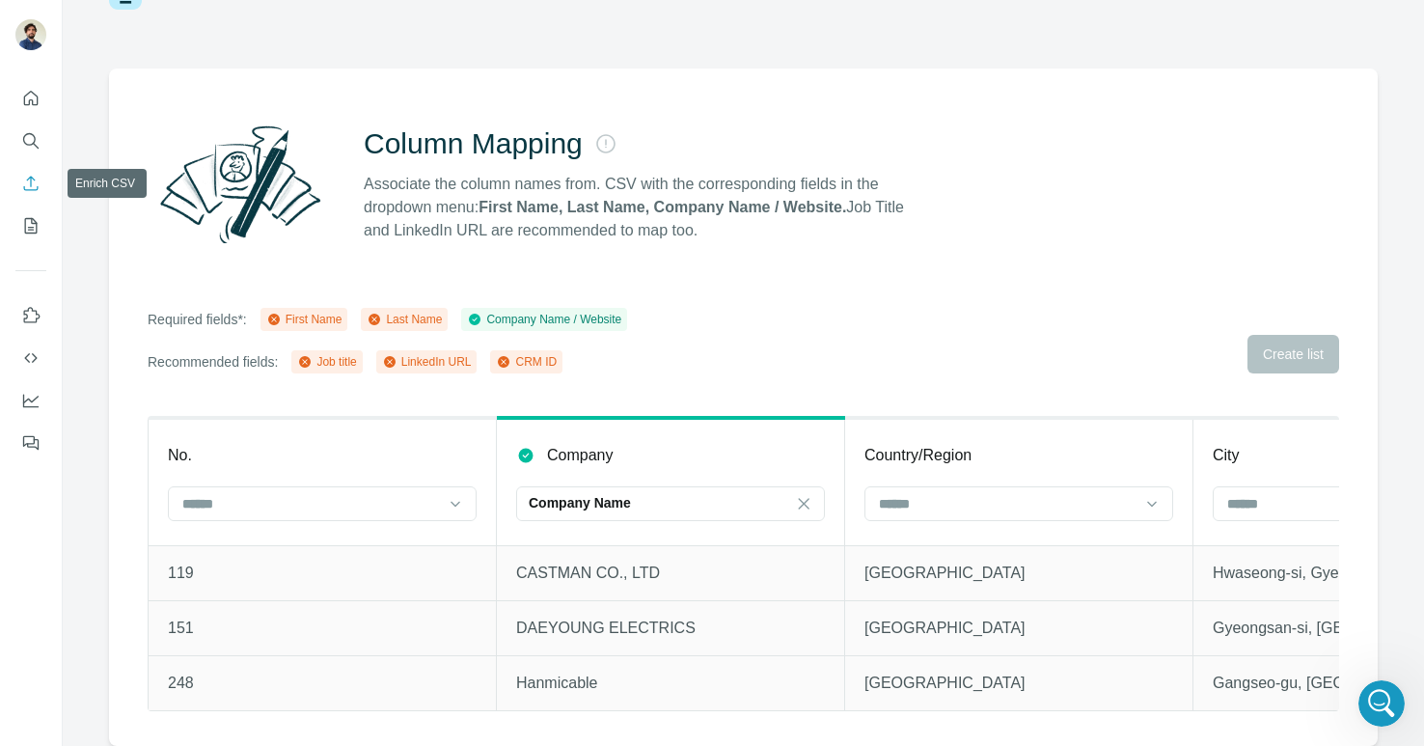
click at [27, 178] on icon "Enrich CSV" at bounding box center [30, 183] width 19 height 19
click at [26, 235] on button "My lists" at bounding box center [30, 225] width 31 height 35
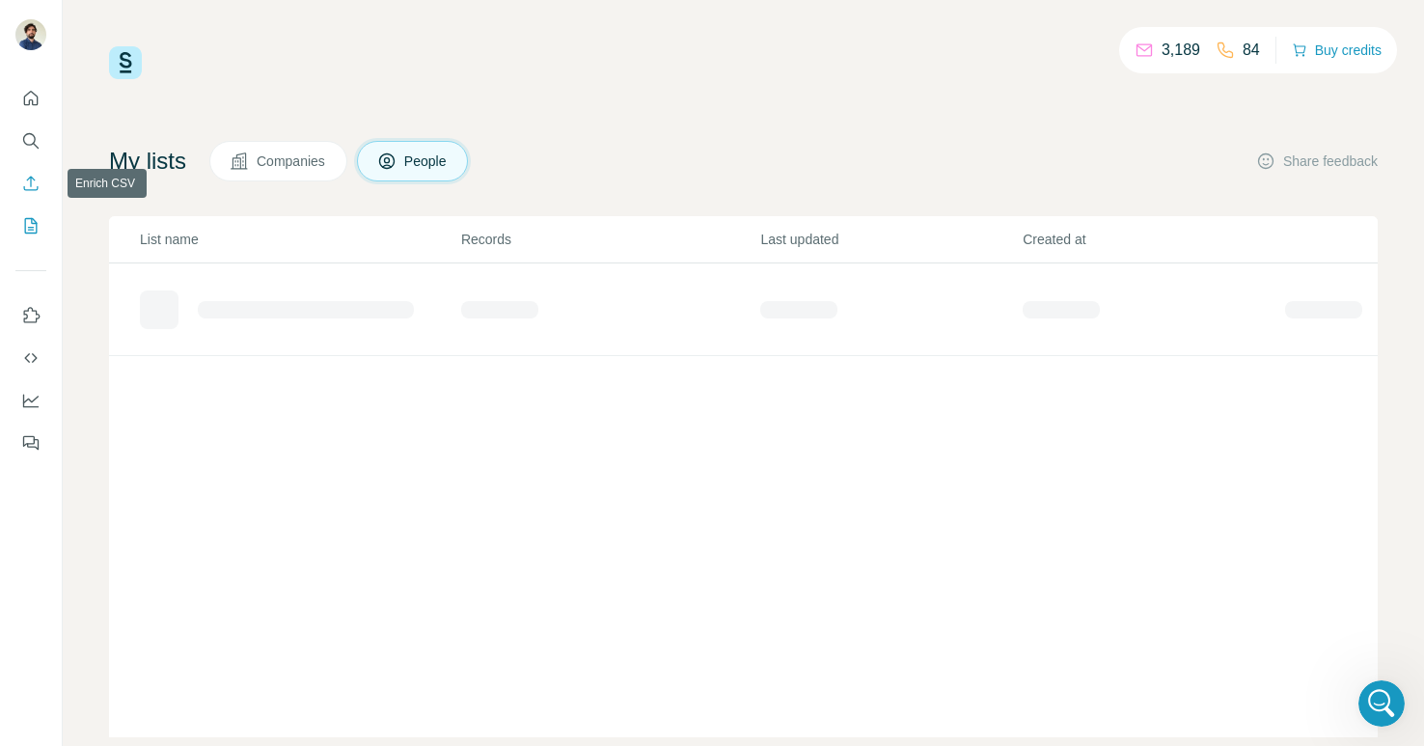
click at [27, 185] on icon "Enrich CSV" at bounding box center [30, 183] width 19 height 19
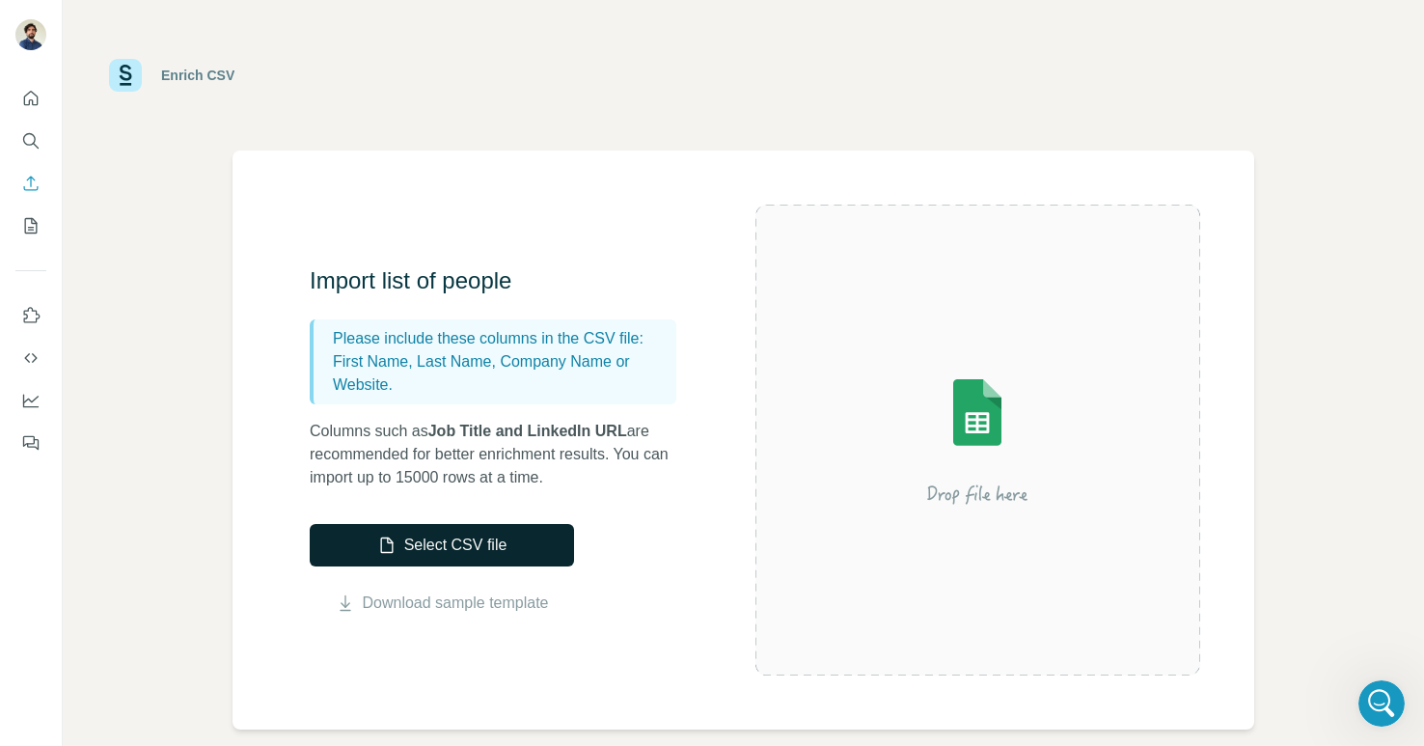
click at [428, 549] on button "Select CSV file" at bounding box center [442, 545] width 264 height 42
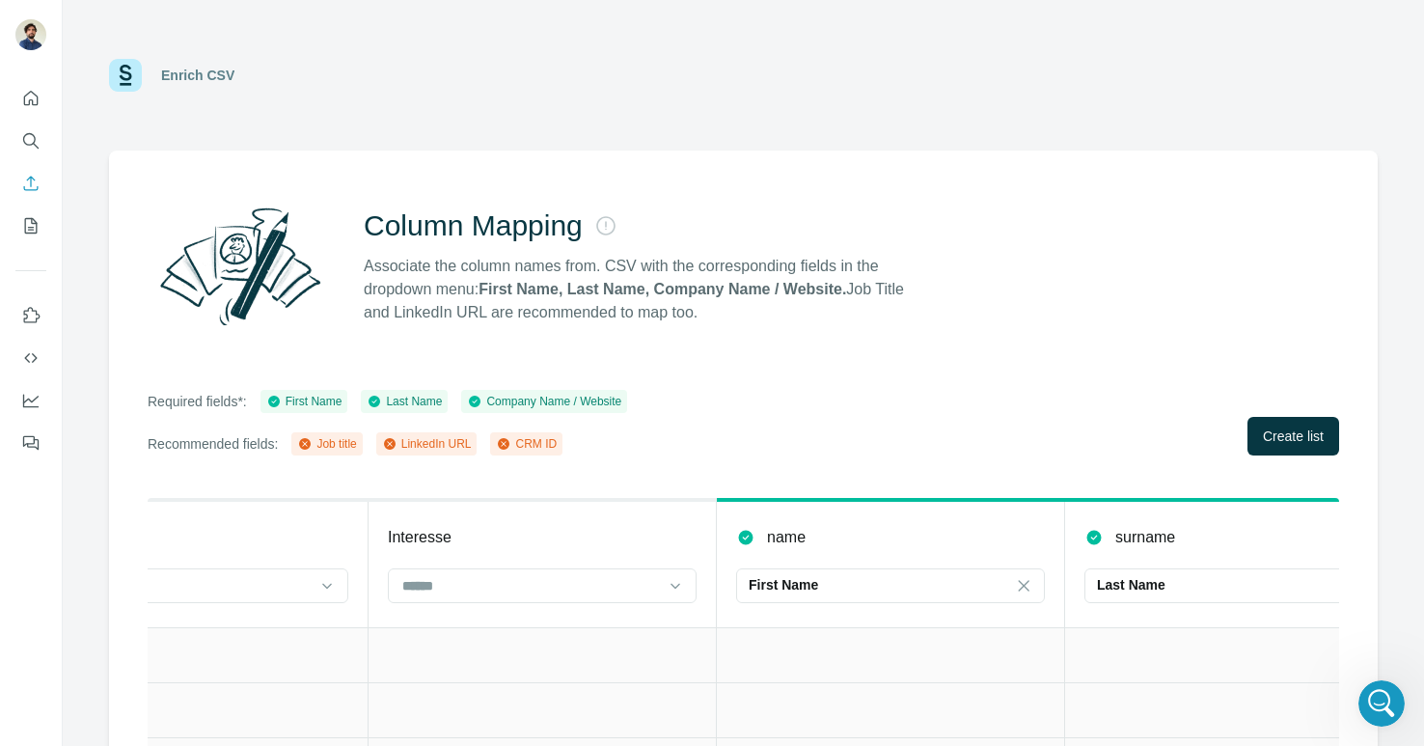
scroll to position [0, 2989]
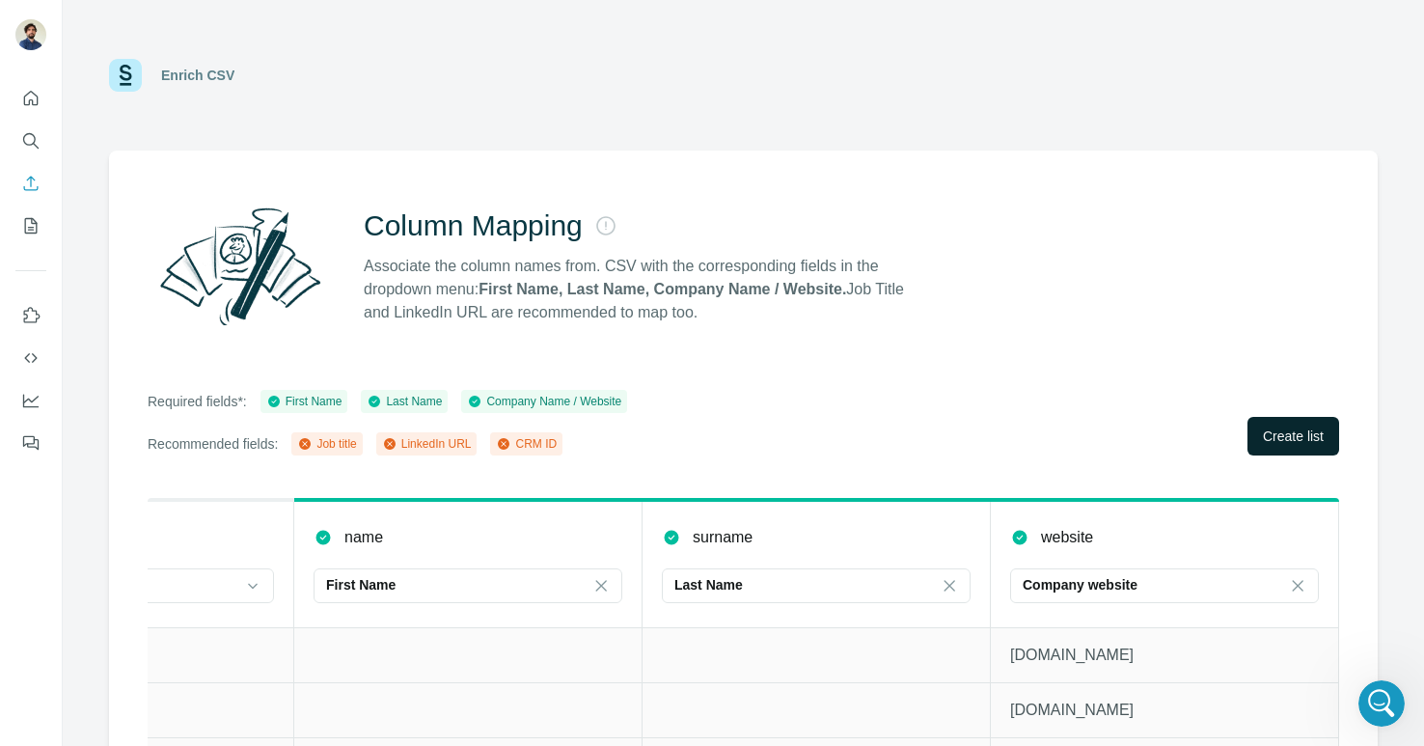
click at [1256, 431] on span "Create list" at bounding box center [1293, 435] width 61 height 19
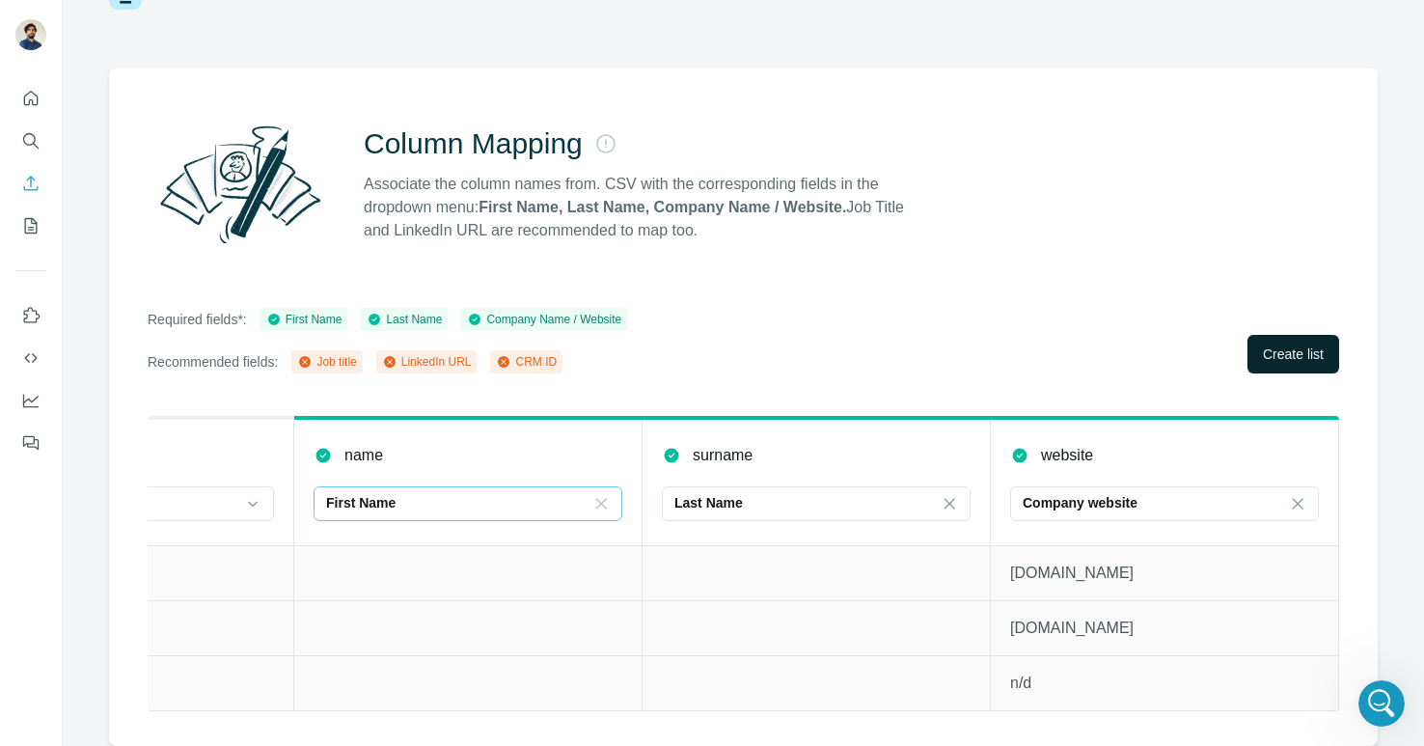
click at [601, 506] on icon at bounding box center [600, 503] width 19 height 19
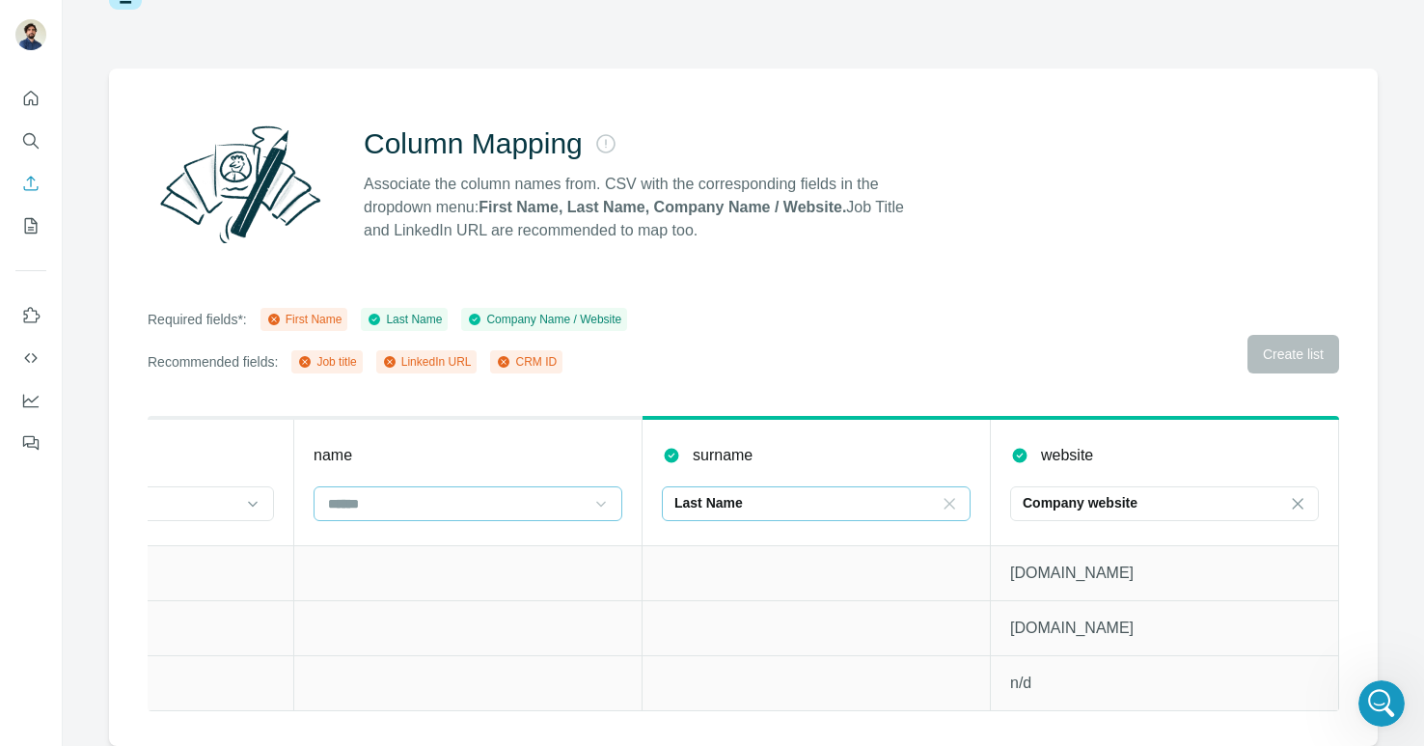
click at [955, 503] on icon at bounding box center [949, 503] width 19 height 19
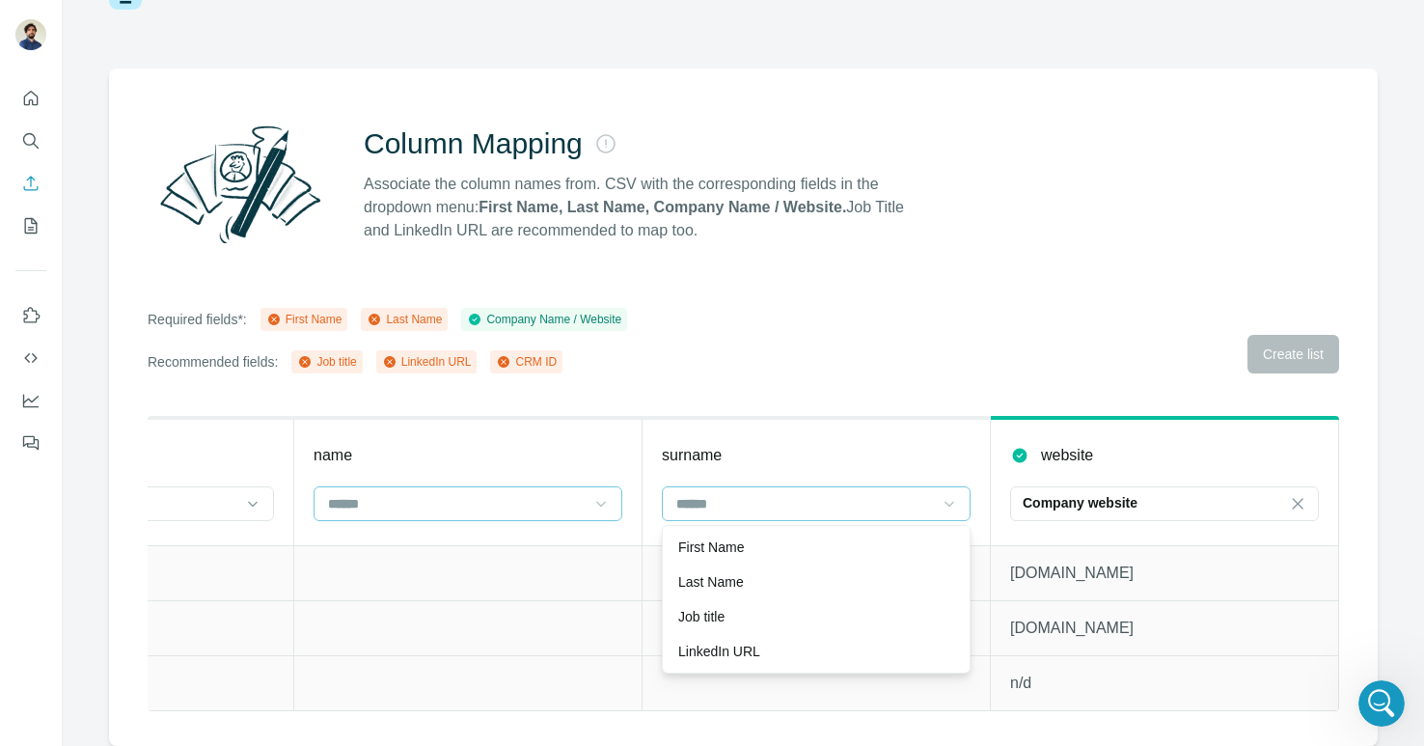
click at [1126, 353] on div "Required fields*: First Name Last Name Company Name / Website Recommended field…" at bounding box center [744, 341] width 1192 height 66
click at [1167, 335] on div "Required fields*: First Name Last Name Company Name / Website Recommended field…" at bounding box center [744, 341] width 1192 height 66
click at [1256, 698] on div "Open Intercom Messenger" at bounding box center [1379, 701] width 64 height 64
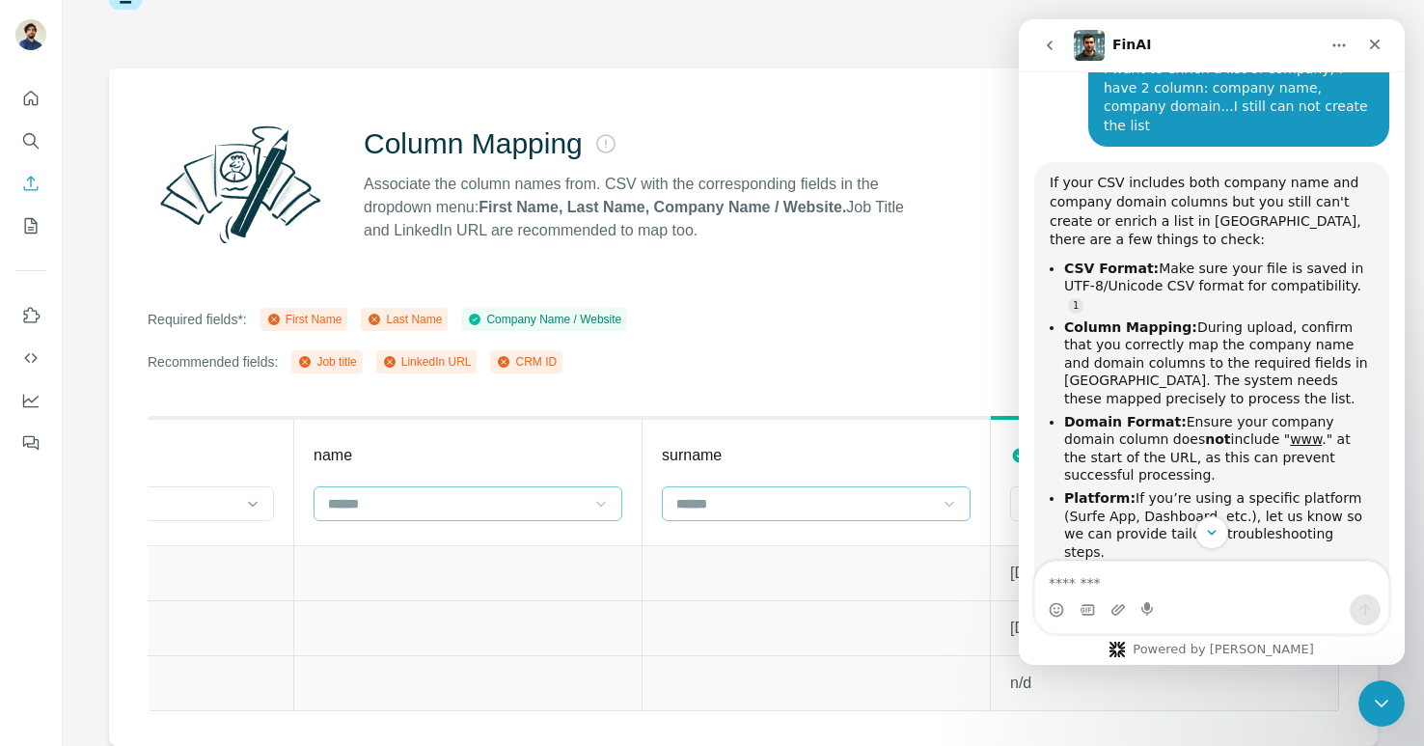
scroll to position [1507, 0]
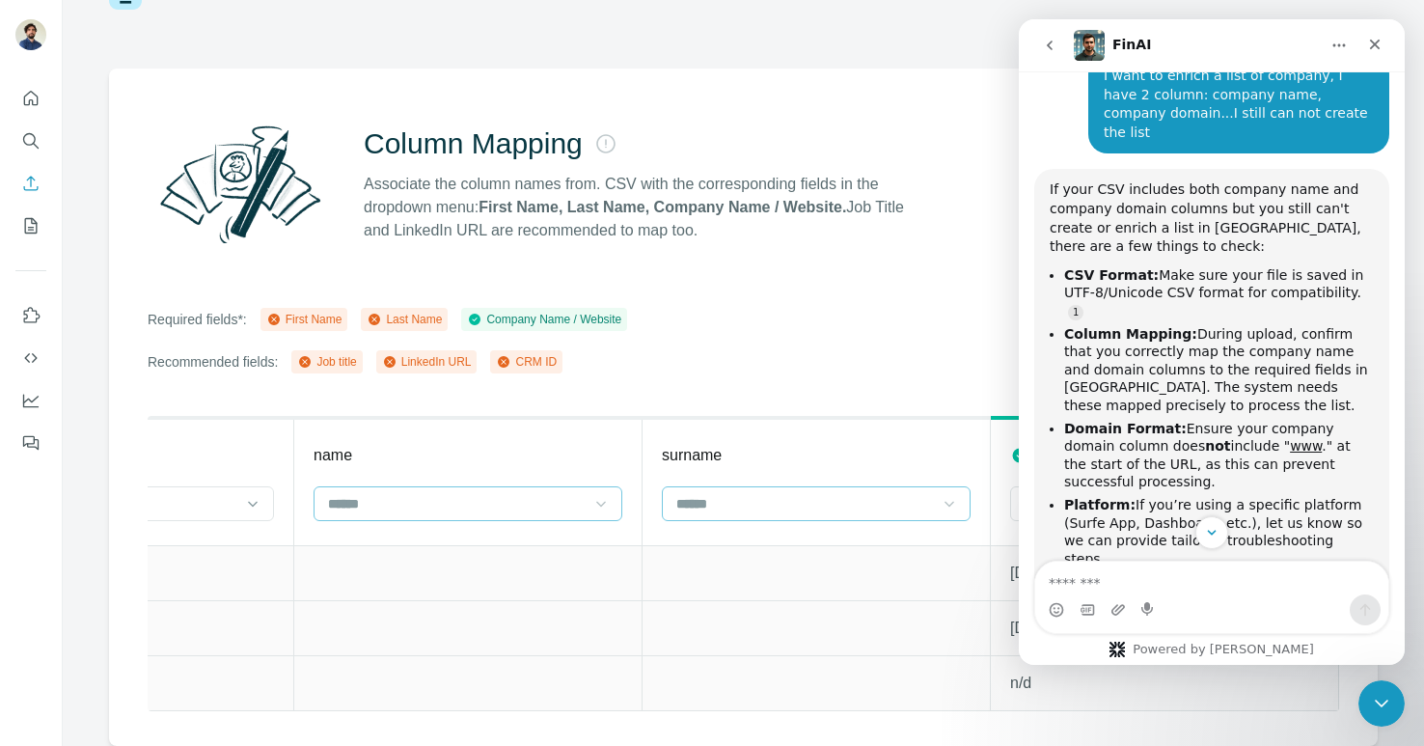
click at [1125, 584] on textarea "Message…" at bounding box center [1211, 578] width 353 height 33
type textarea "**********"
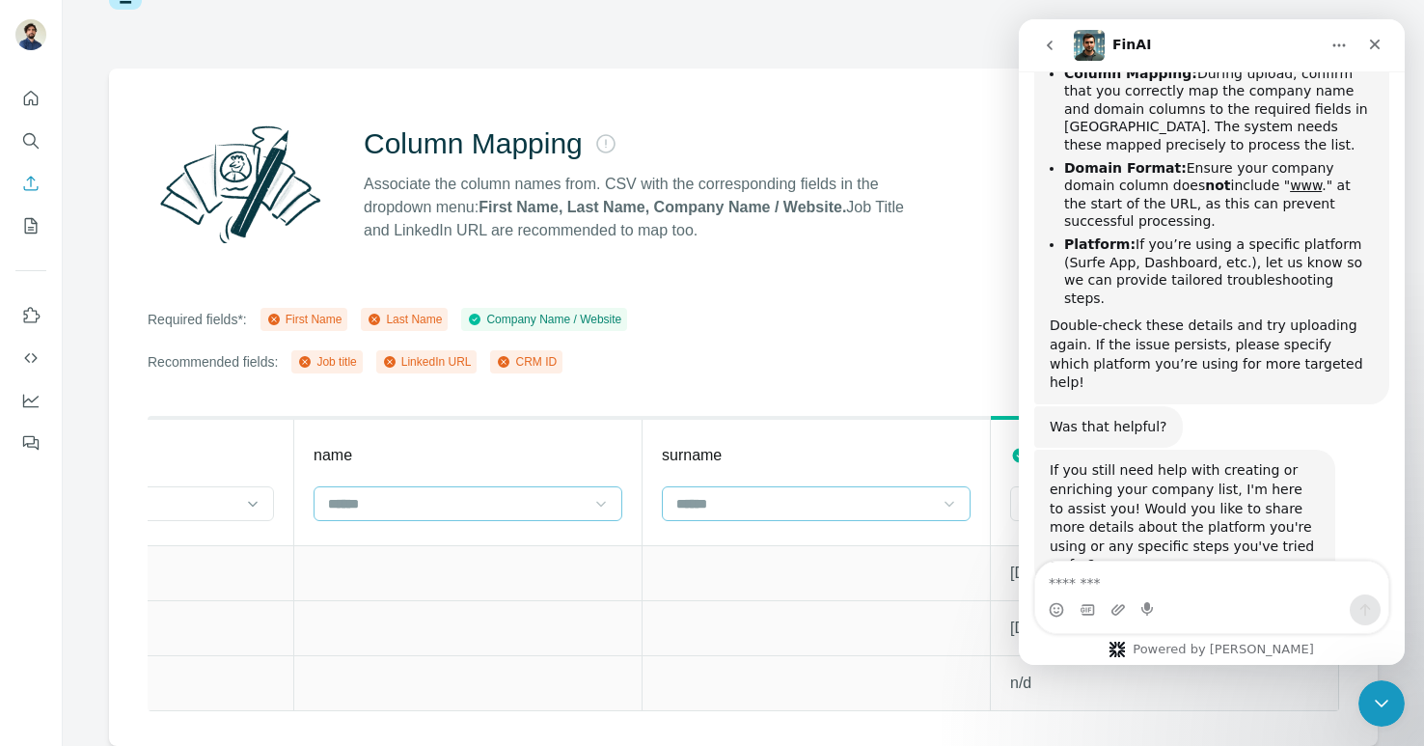
scroll to position [1856, 0]
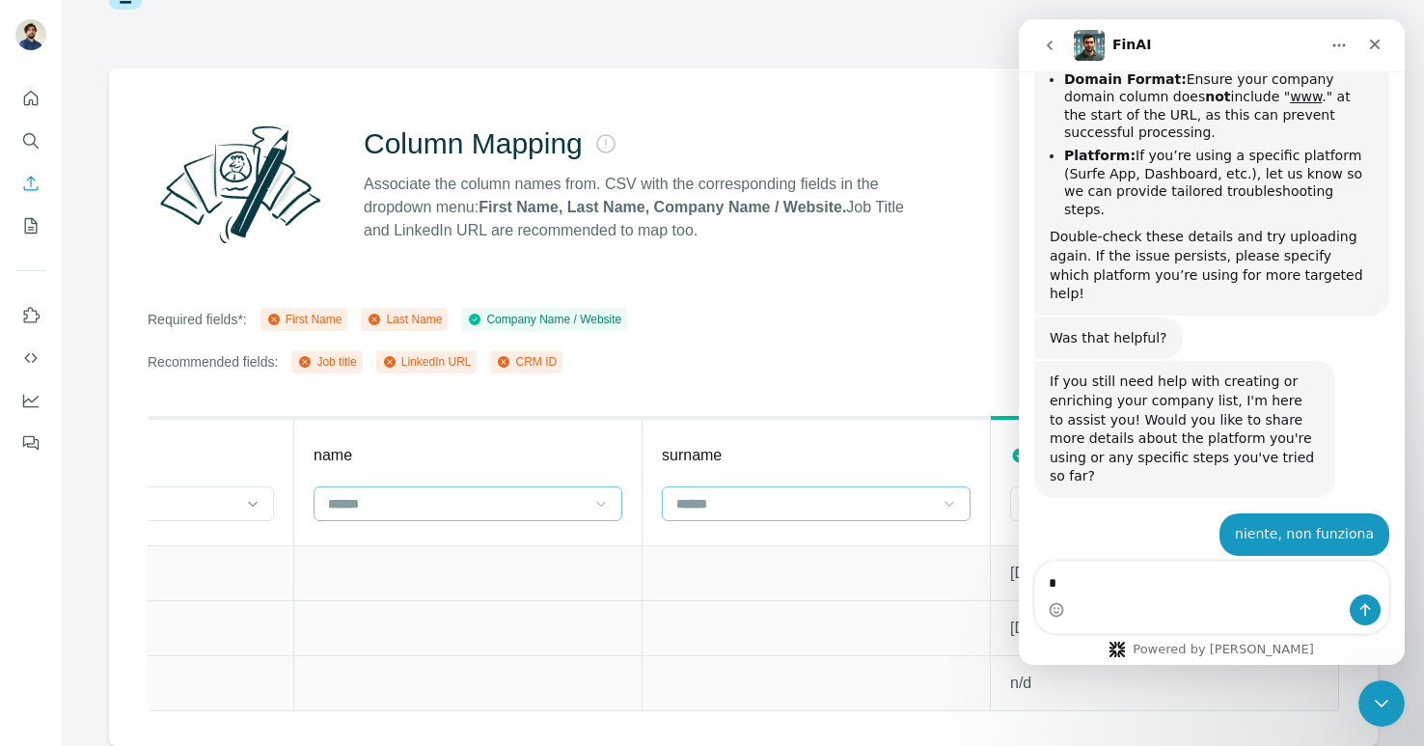
type textarea "**"
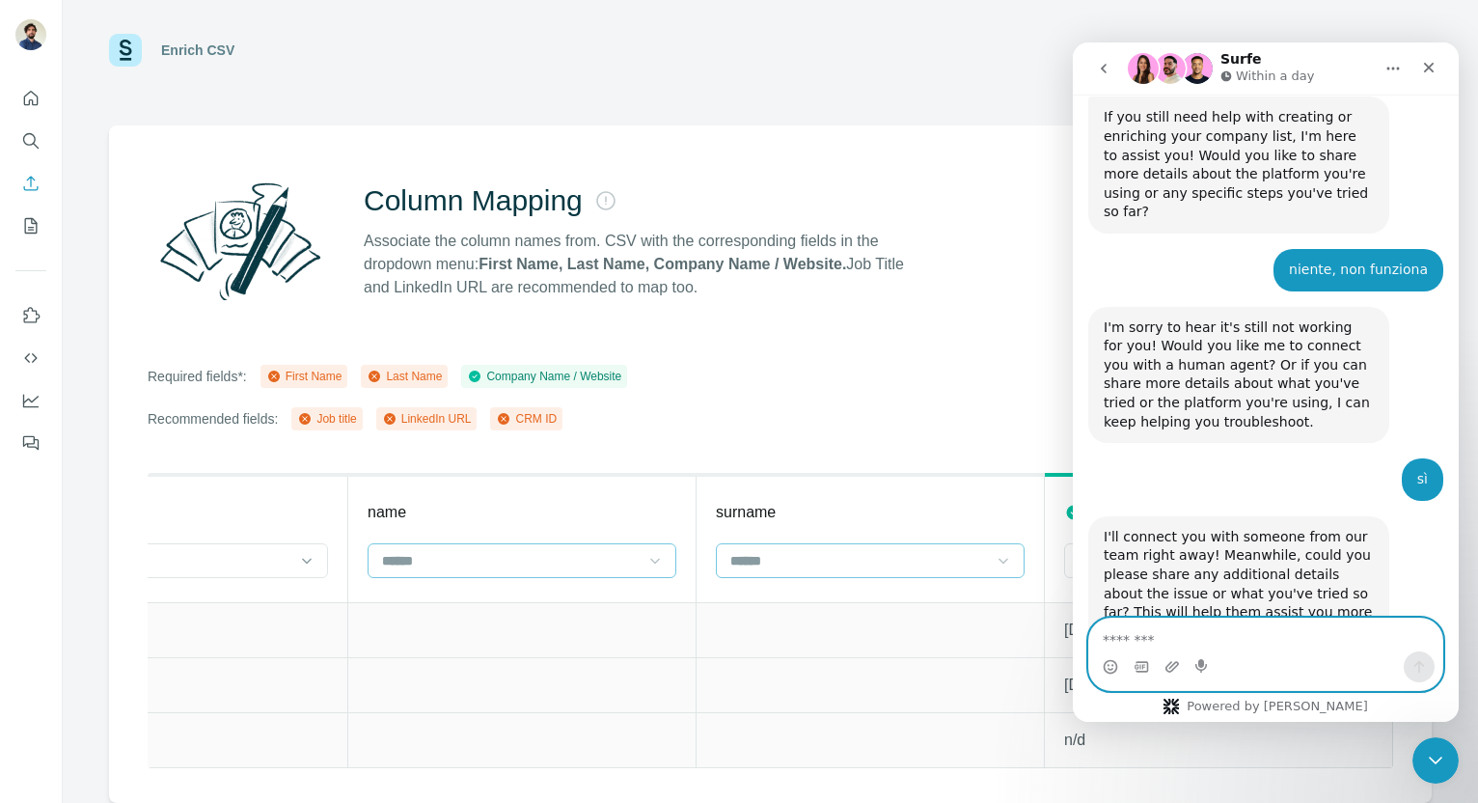
scroll to position [2130, 0]
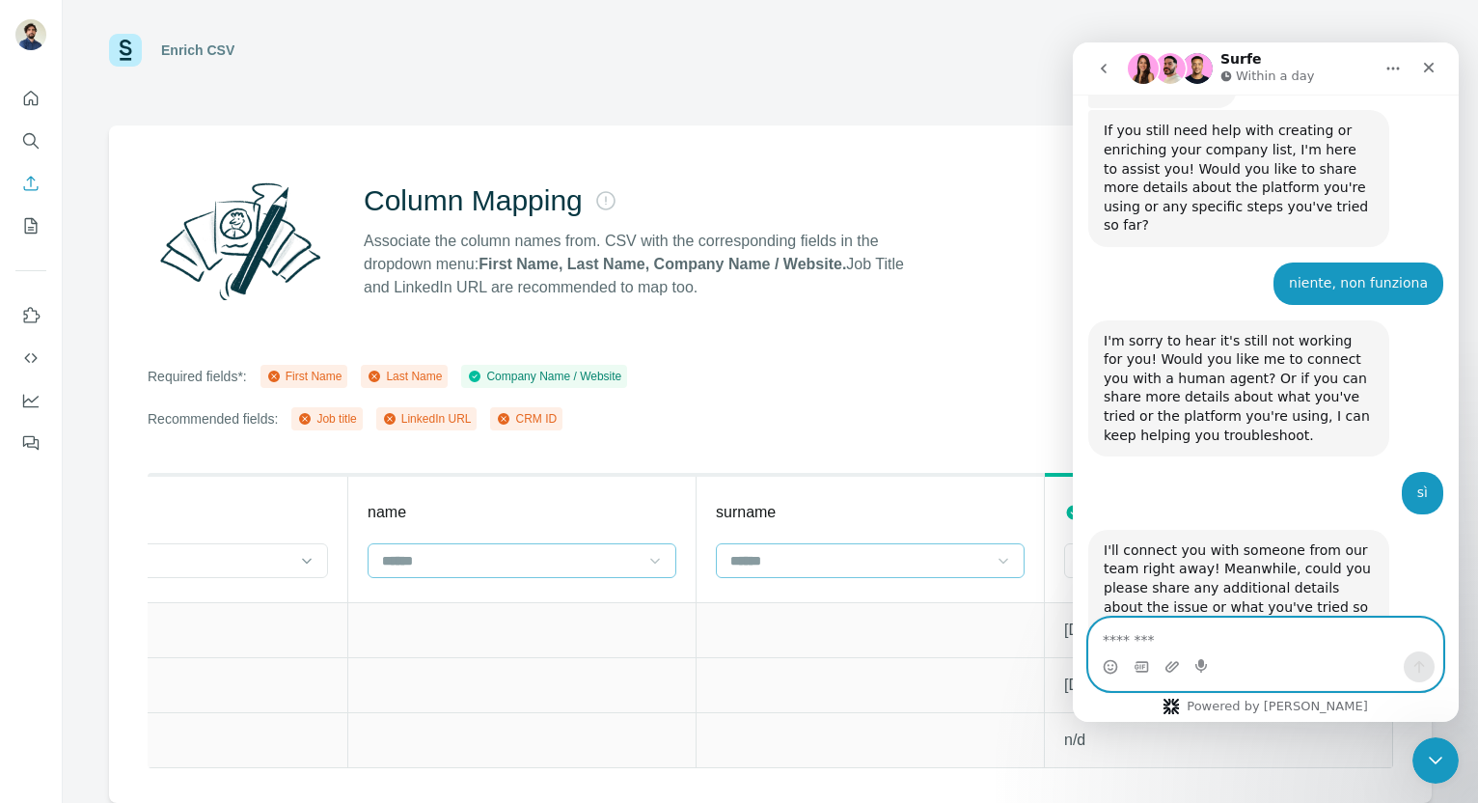
click at [1175, 647] on textarea "Message…" at bounding box center [1265, 634] width 353 height 33
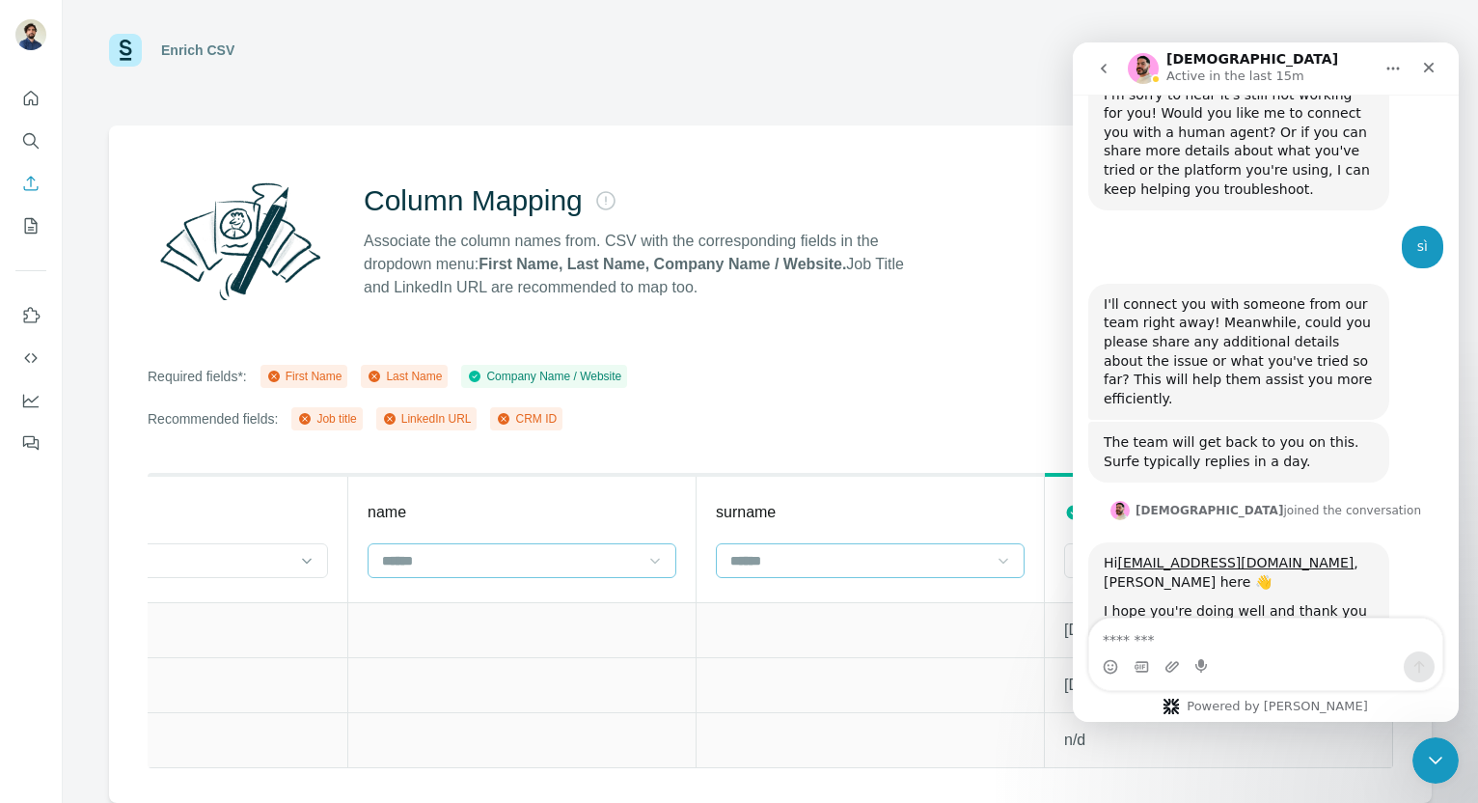
scroll to position [2387, 0]
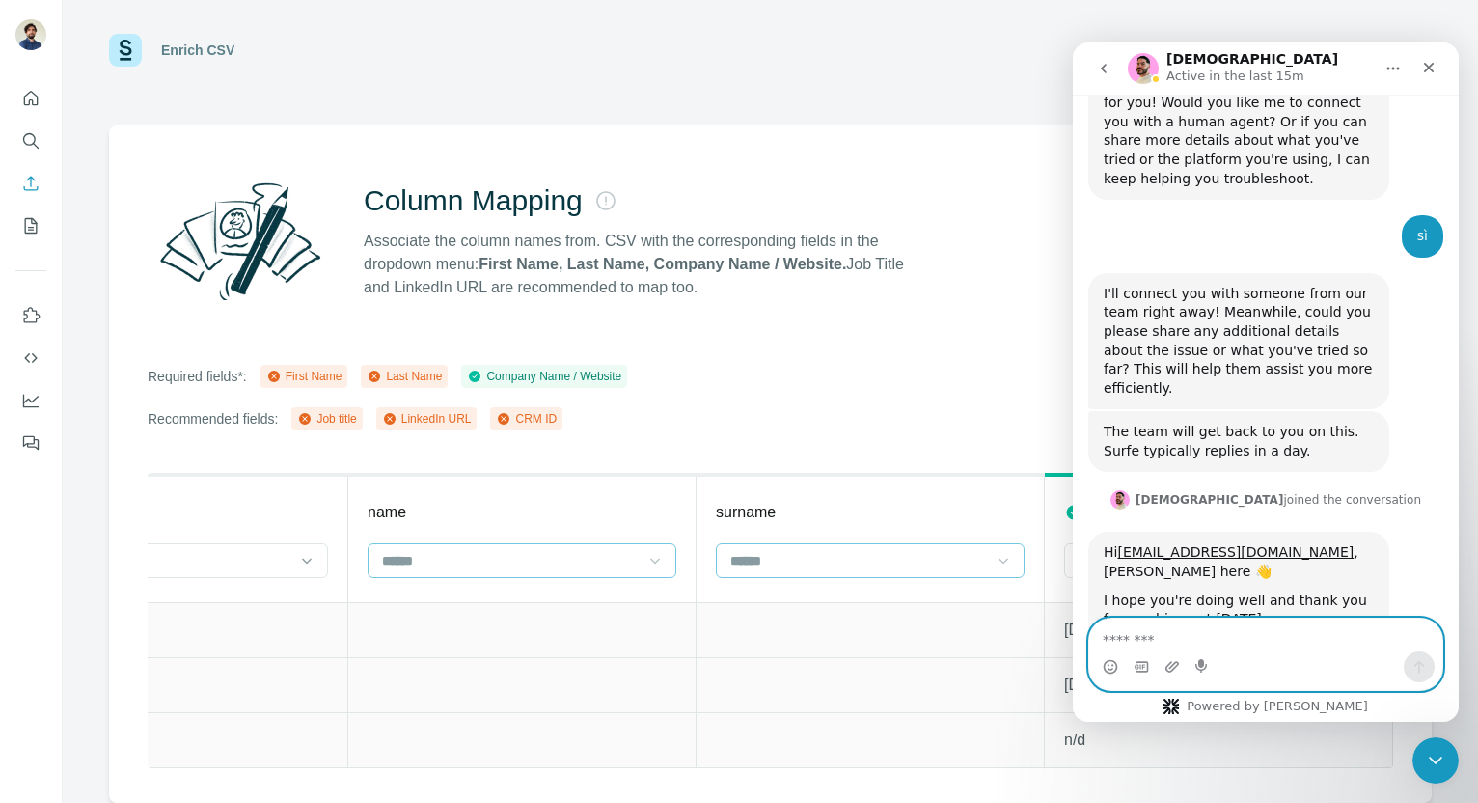
click at [1256, 639] on textarea "Message…" at bounding box center [1265, 634] width 353 height 33
type textarea "********"
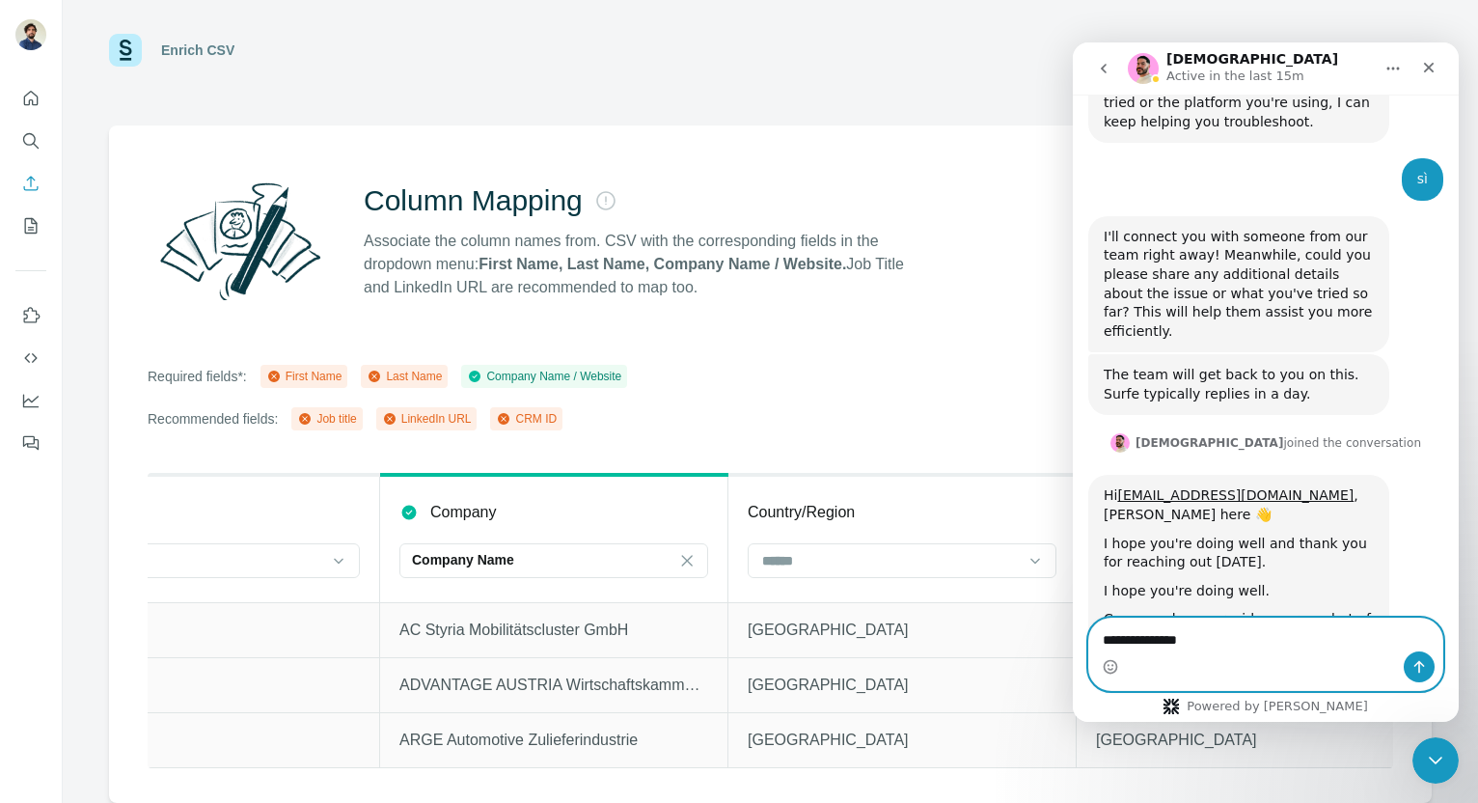
scroll to position [0, 0]
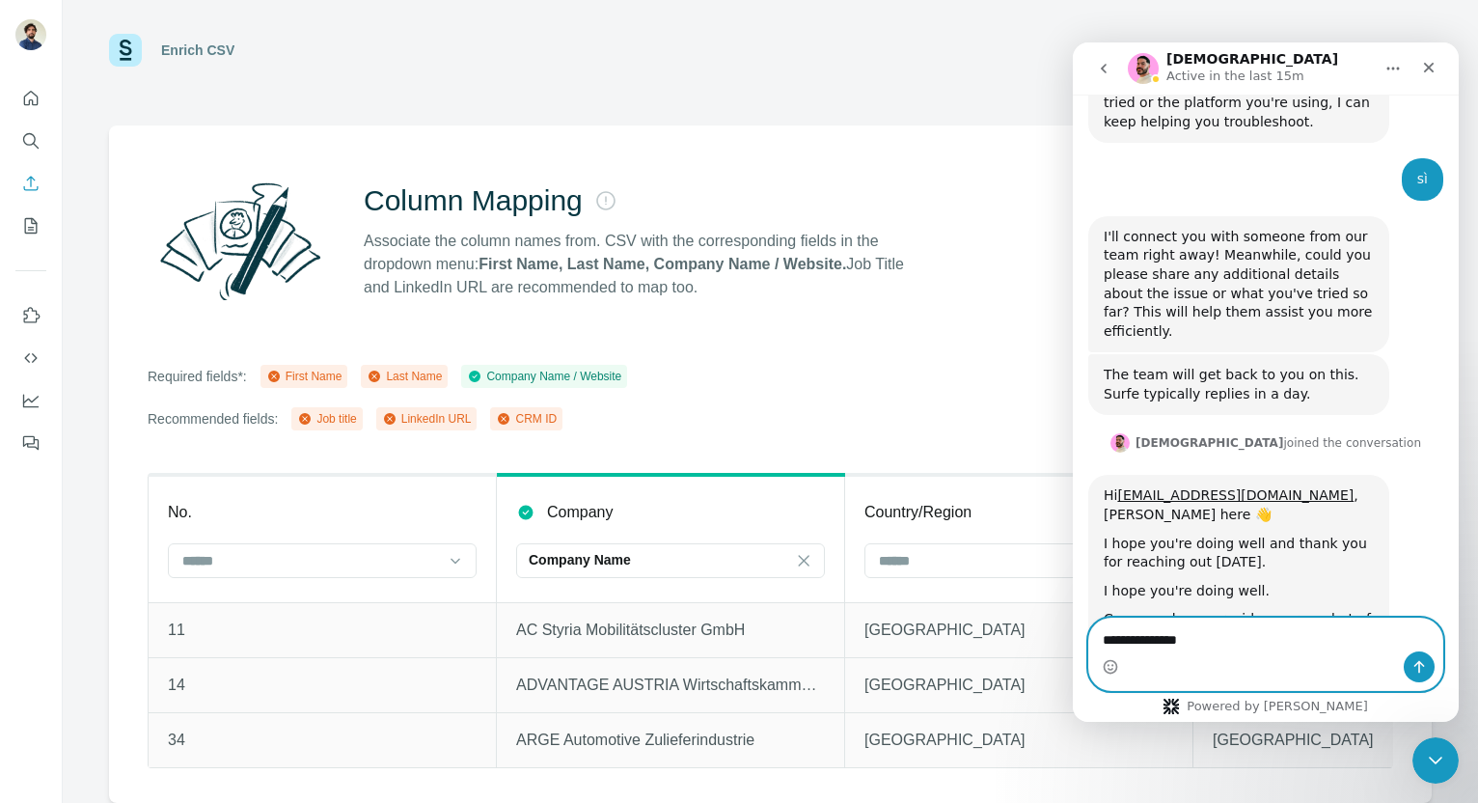
click at [1219, 640] on textarea "**********" at bounding box center [1265, 634] width 353 height 33
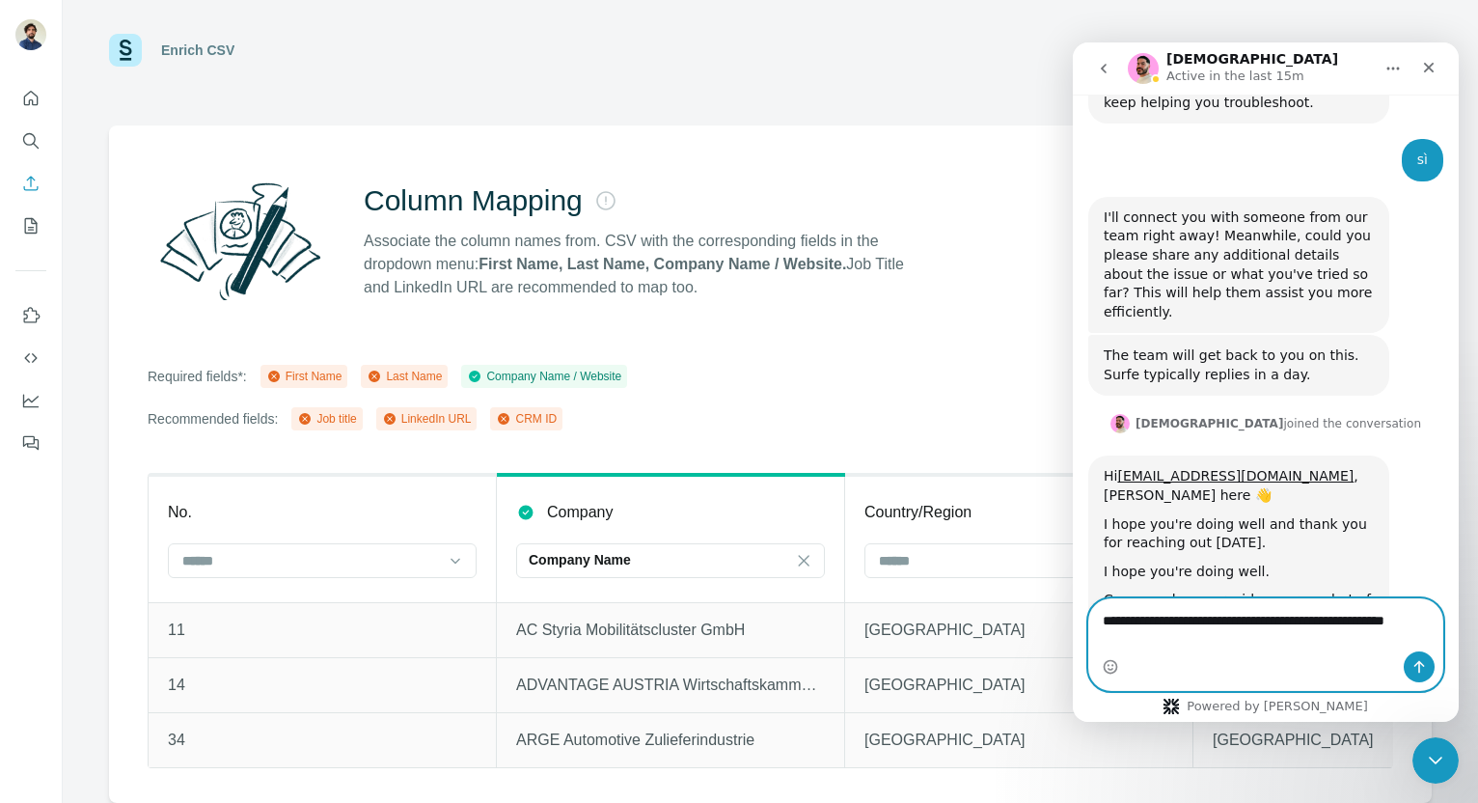
type textarea "**********"
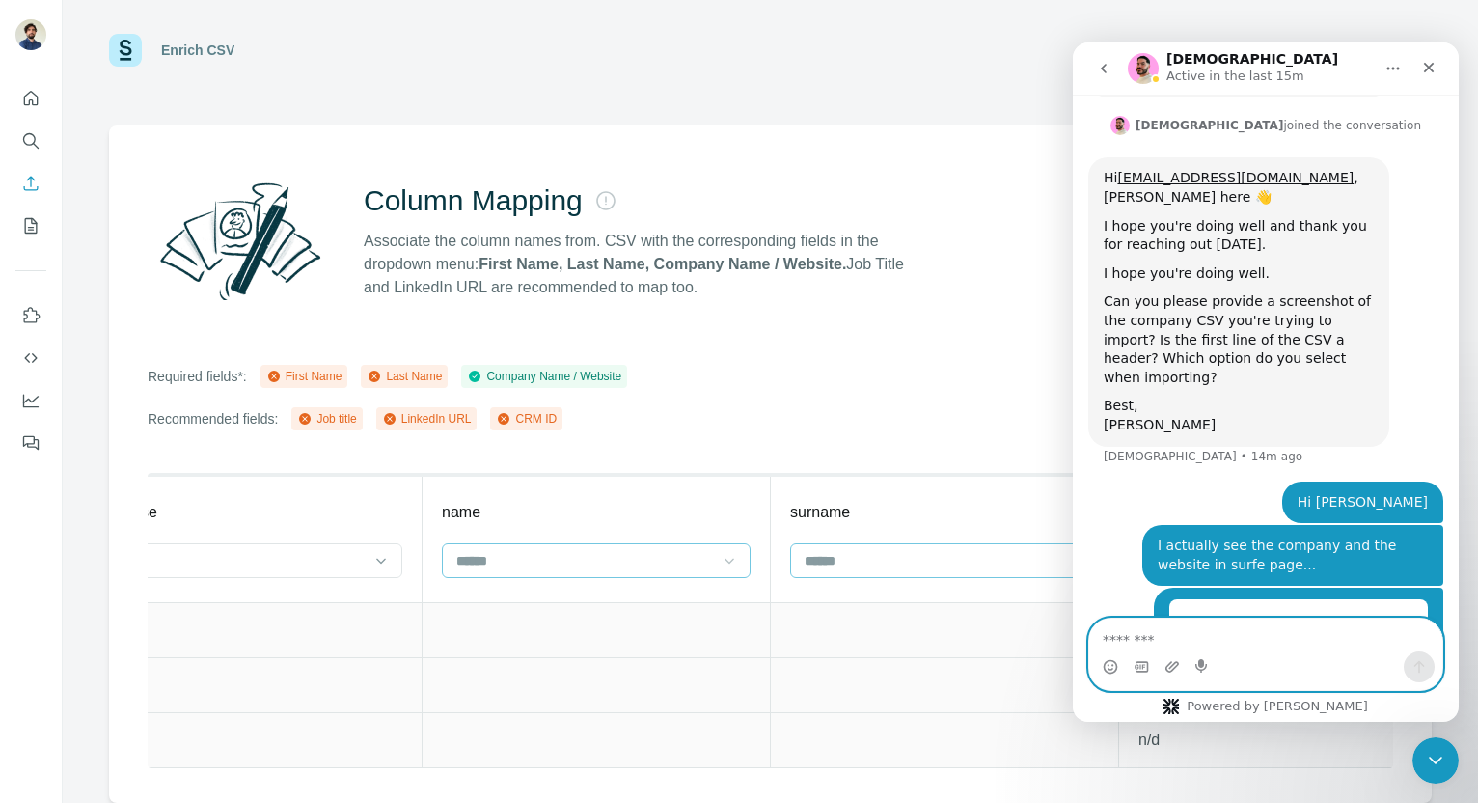
scroll to position [0, 2935]
click at [1103, 67] on icon "go back" at bounding box center [1104, 69] width 6 height 10
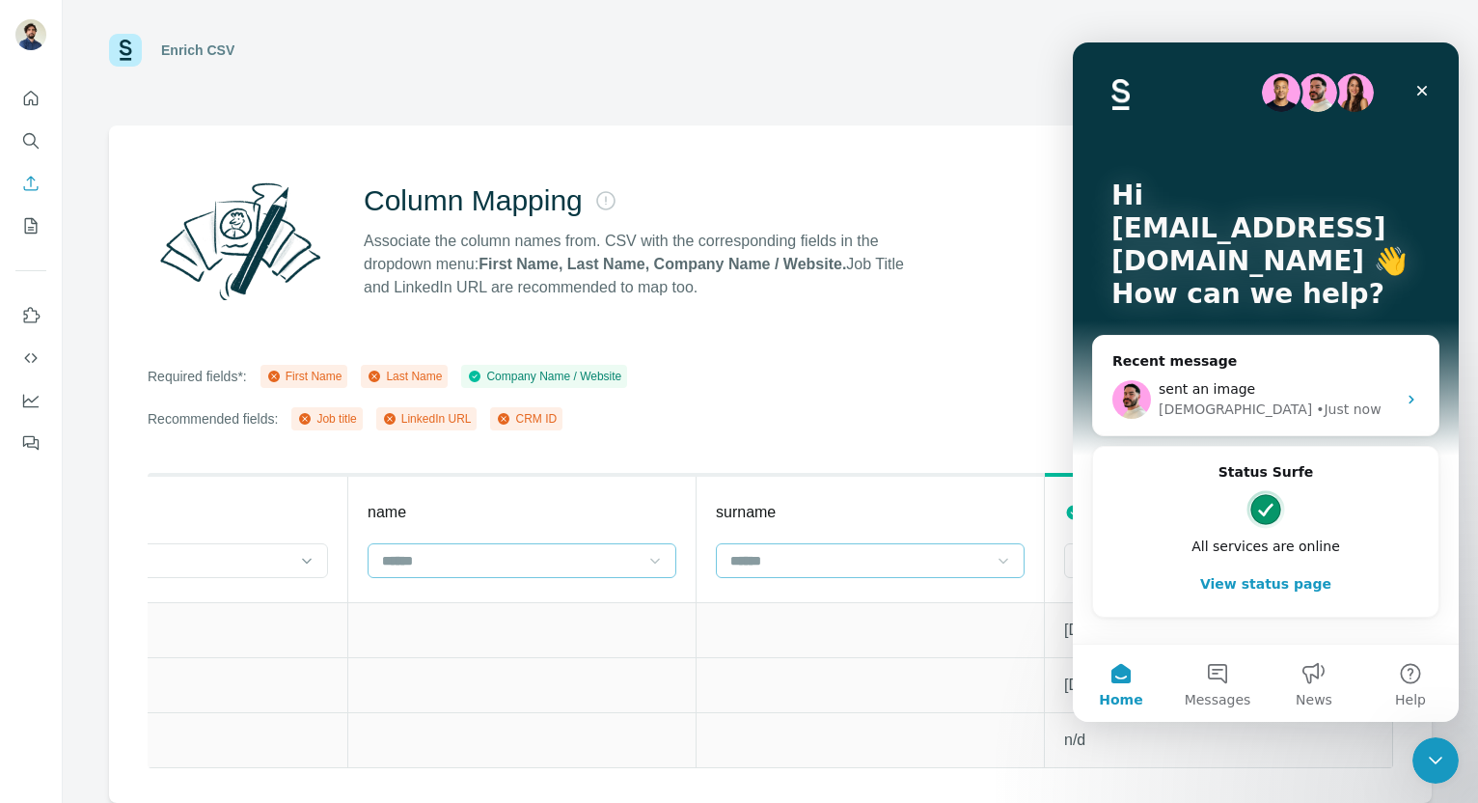
scroll to position [0, 0]
click at [1256, 95] on icon "Close" at bounding box center [1422, 90] width 15 height 15
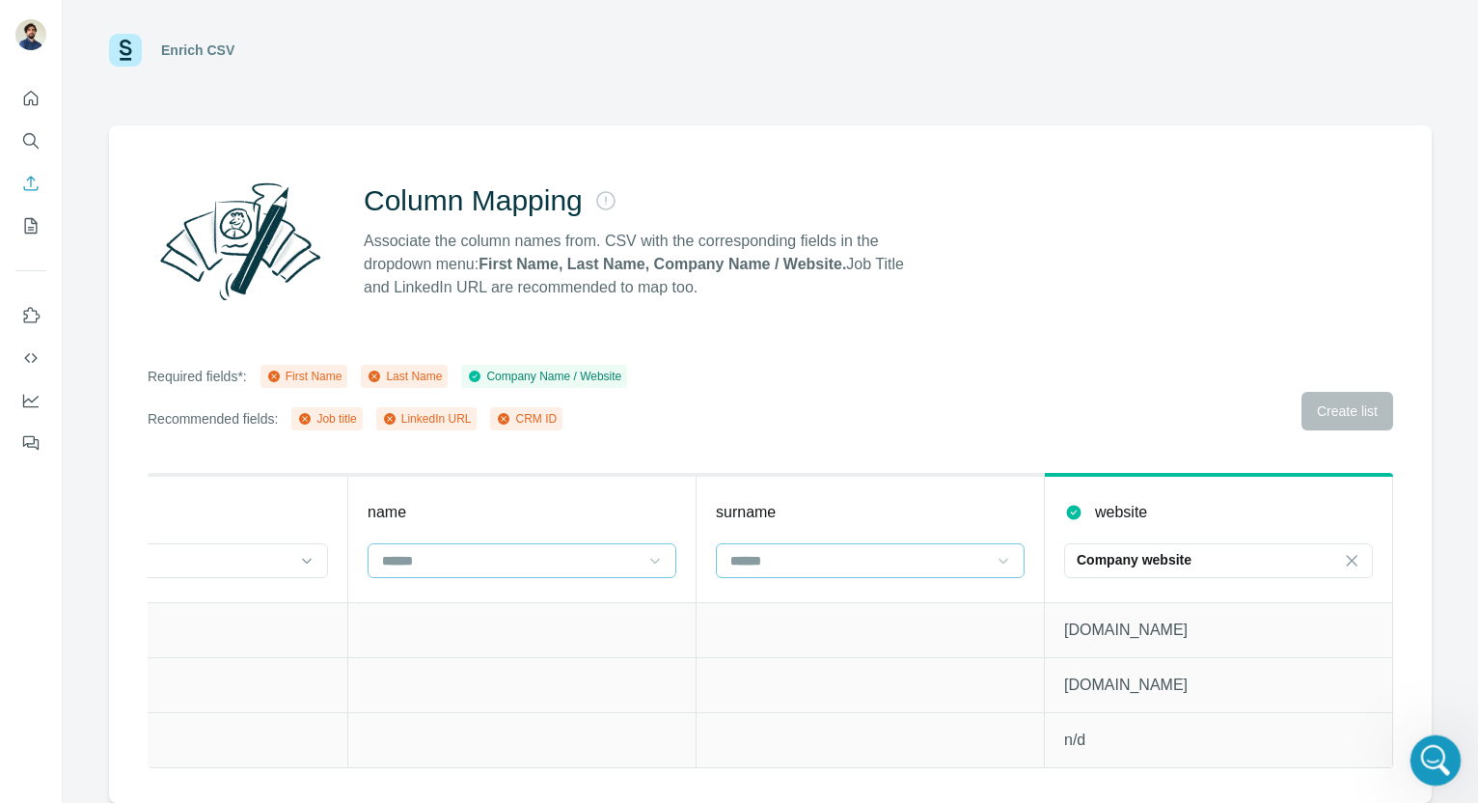
click at [1256, 698] on icon "Open Intercom Messenger" at bounding box center [1433, 758] width 32 height 32
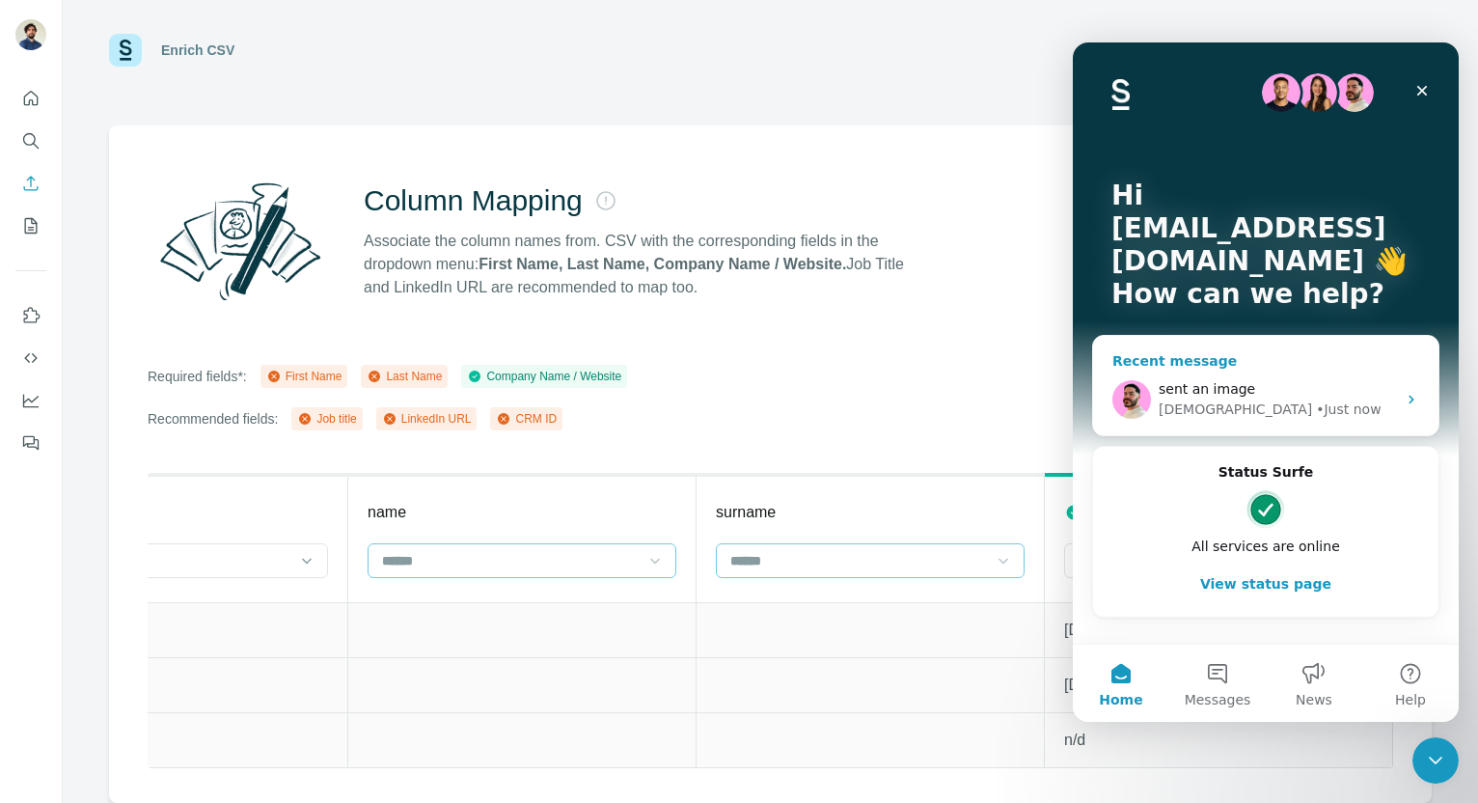
click at [1205, 402] on div "[DEMOGRAPHIC_DATA]" at bounding box center [1235, 409] width 153 height 20
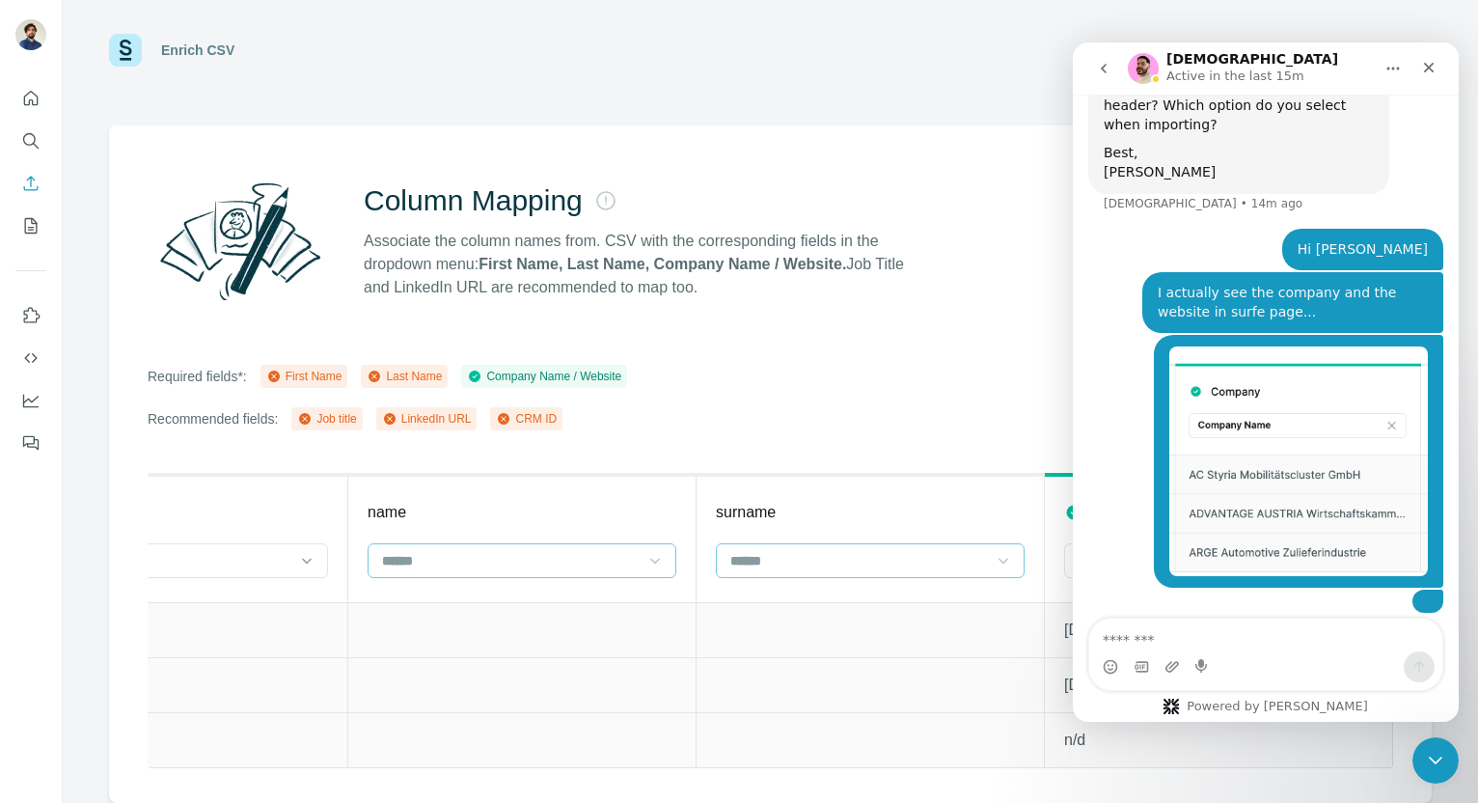
scroll to position [3015, 0]
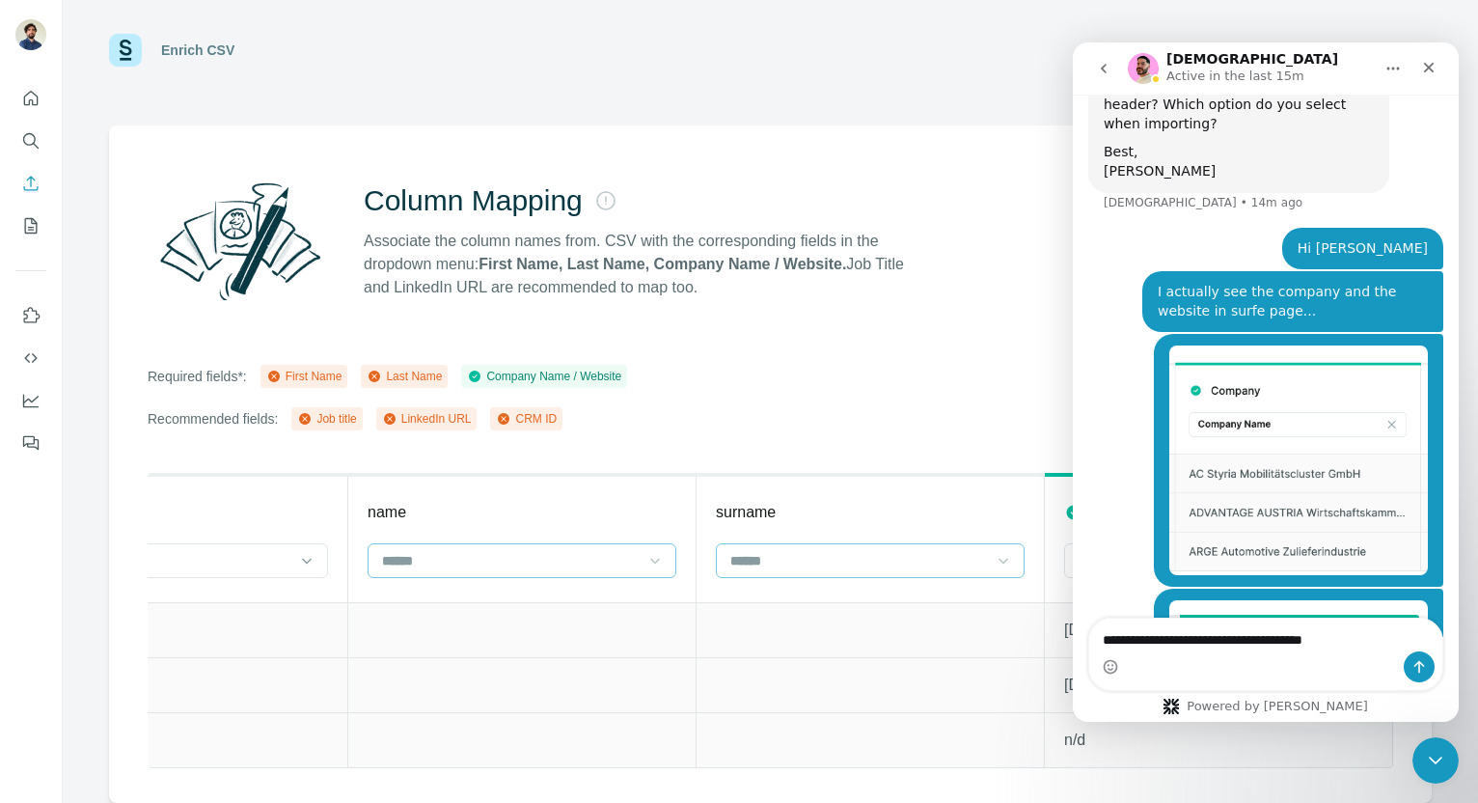
type textarea "**********"
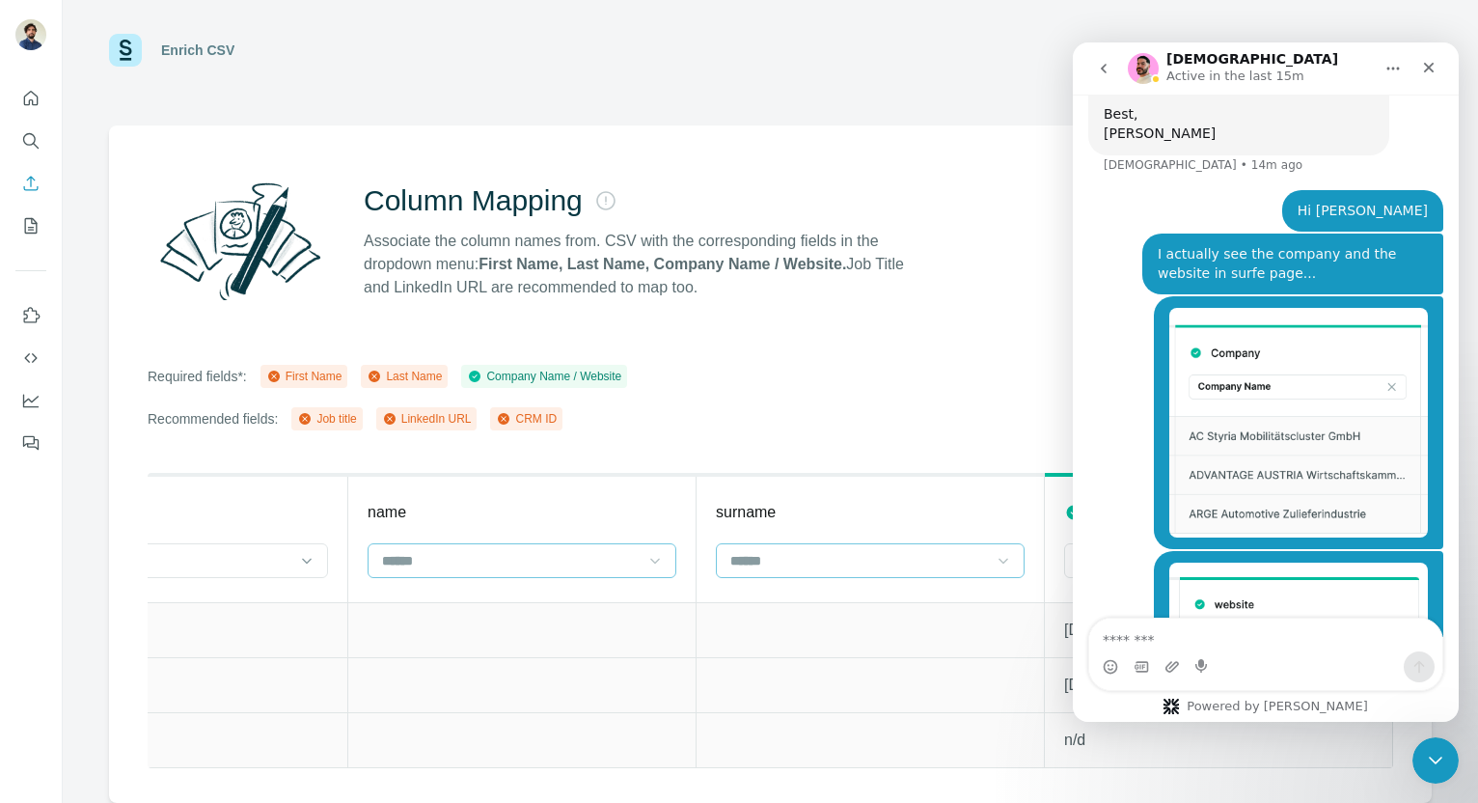
scroll to position [3059, 0]
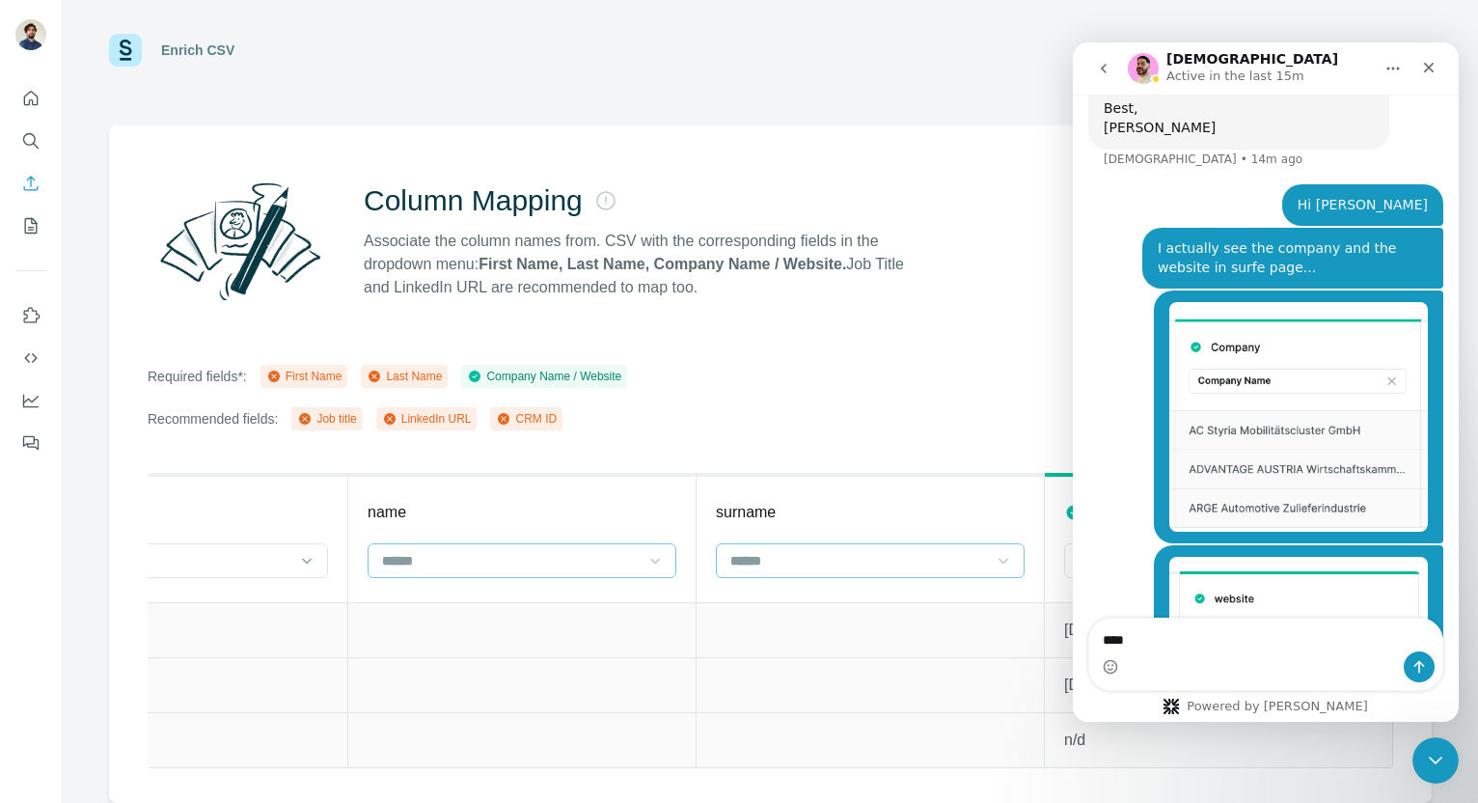
type textarea "***"
